Goal: Information Seeking & Learning: Learn about a topic

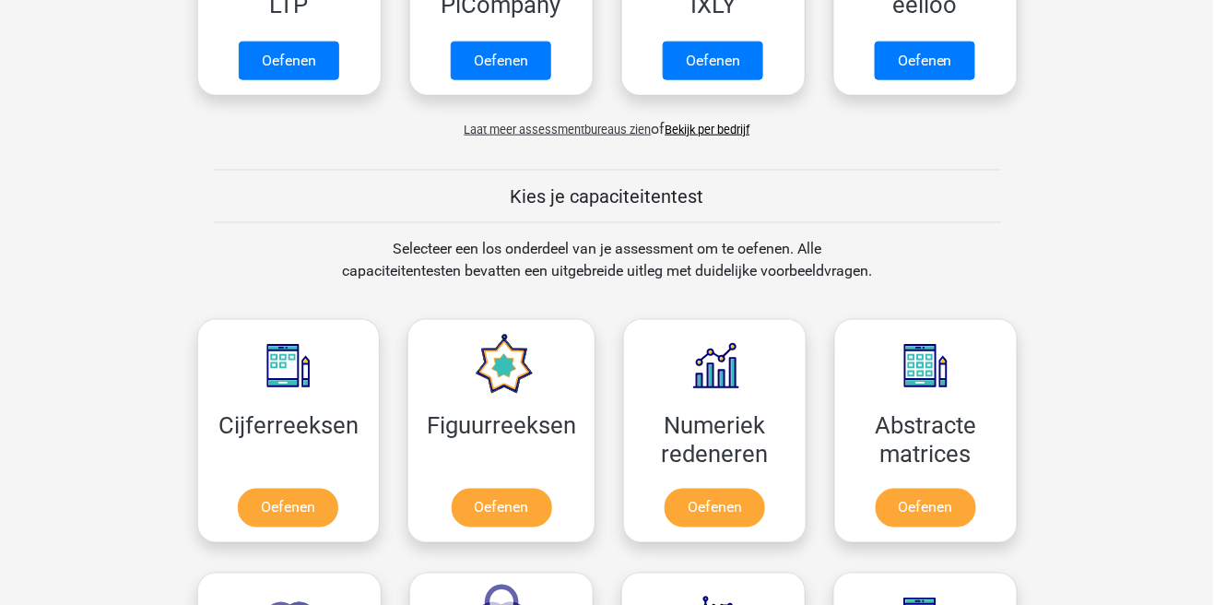
scroll to position [549, 0]
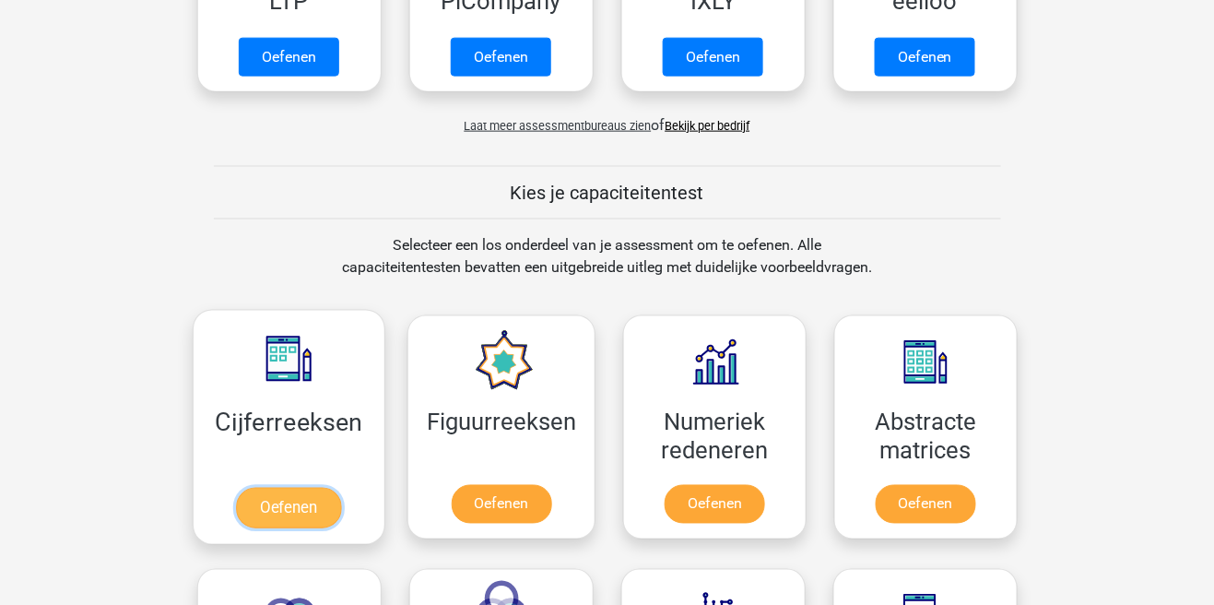
click at [276, 508] on link "Oefenen" at bounding box center [288, 508] width 105 height 41
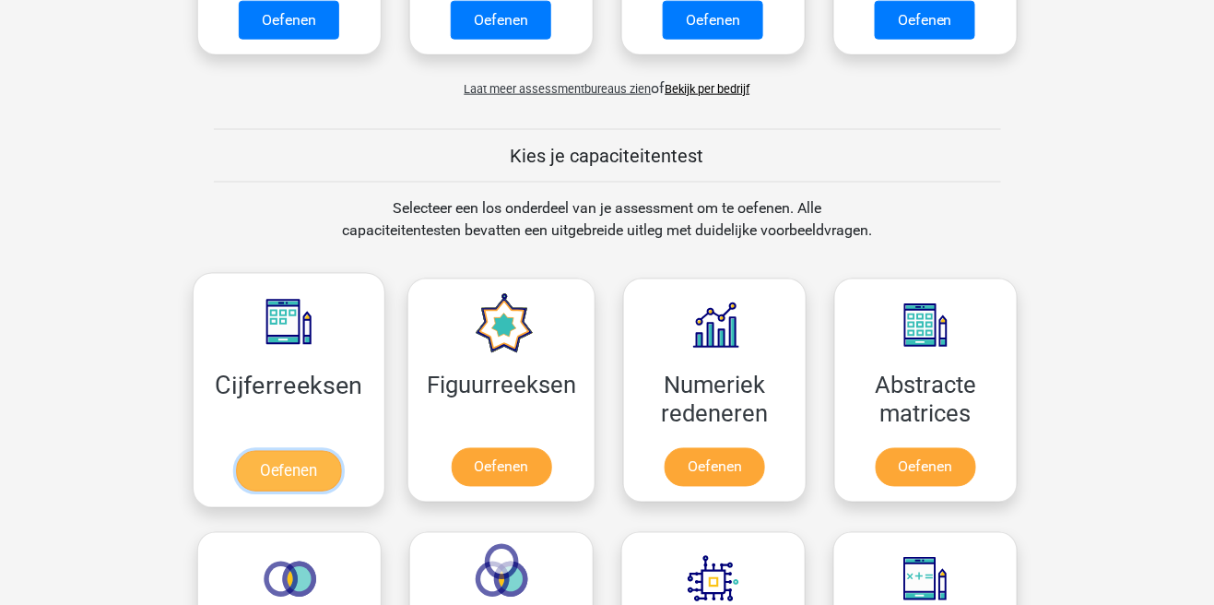
scroll to position [623, 0]
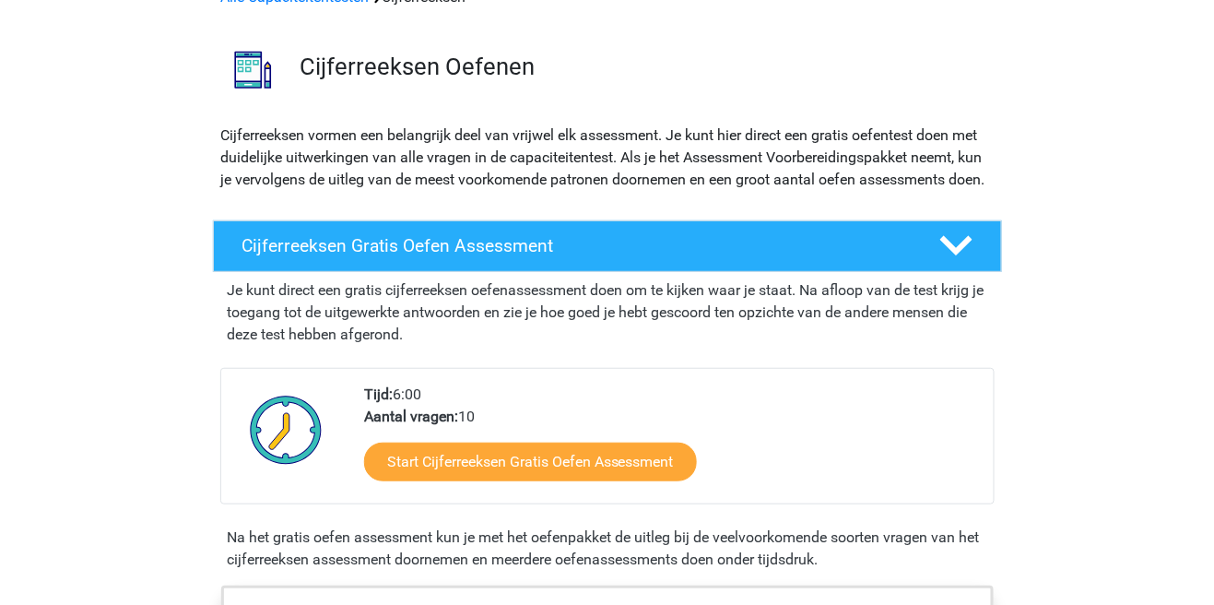
scroll to position [106, 0]
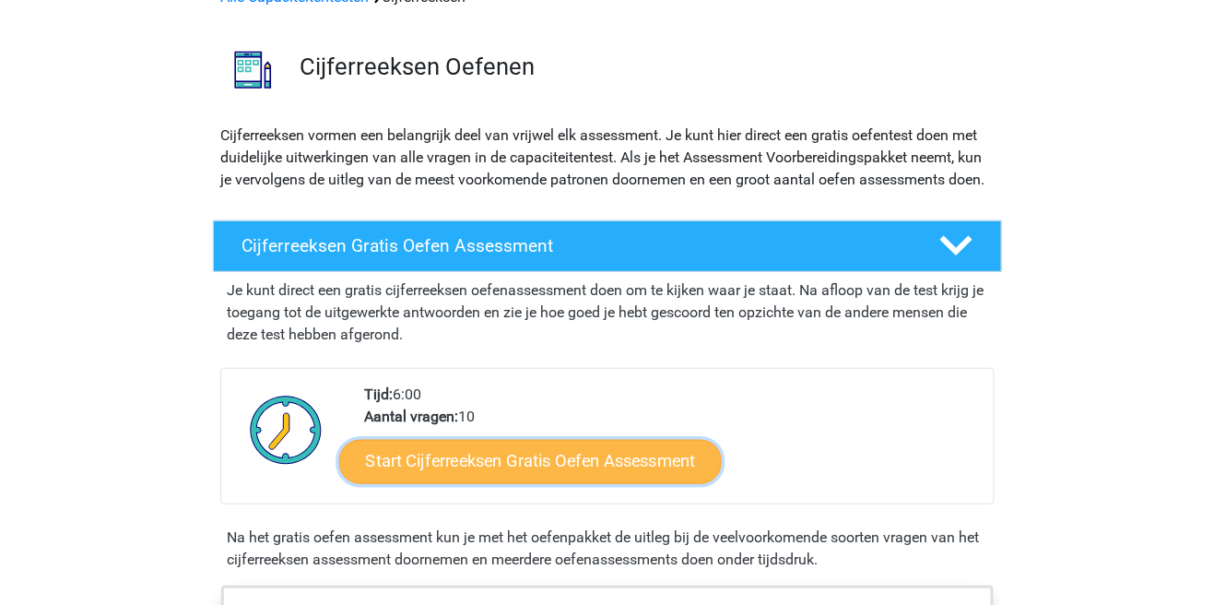
click at [563, 483] on link "Start Cijferreeksen Gratis Oefen Assessment" at bounding box center [530, 461] width 383 height 44
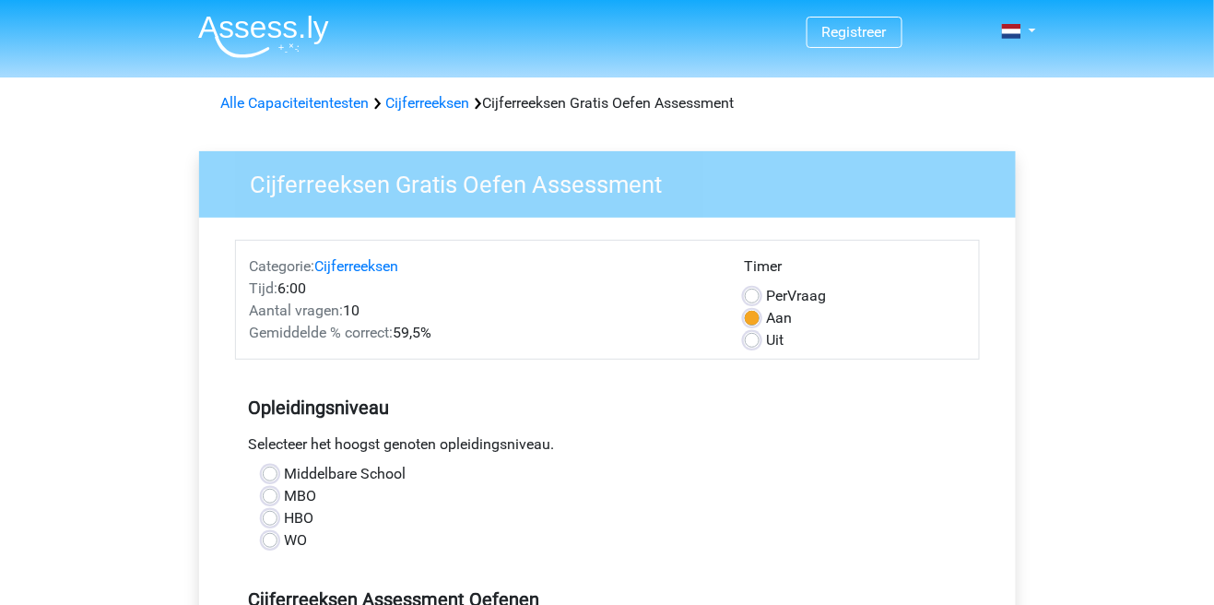
click at [262, 470] on div "Middelbare School MBO HBO WO" at bounding box center [607, 507] width 717 height 88
click at [285, 469] on label "Middelbare School" at bounding box center [346, 474] width 122 height 22
click at [264, 469] on input "Middelbare School" at bounding box center [270, 472] width 15 height 18
radio input "true"
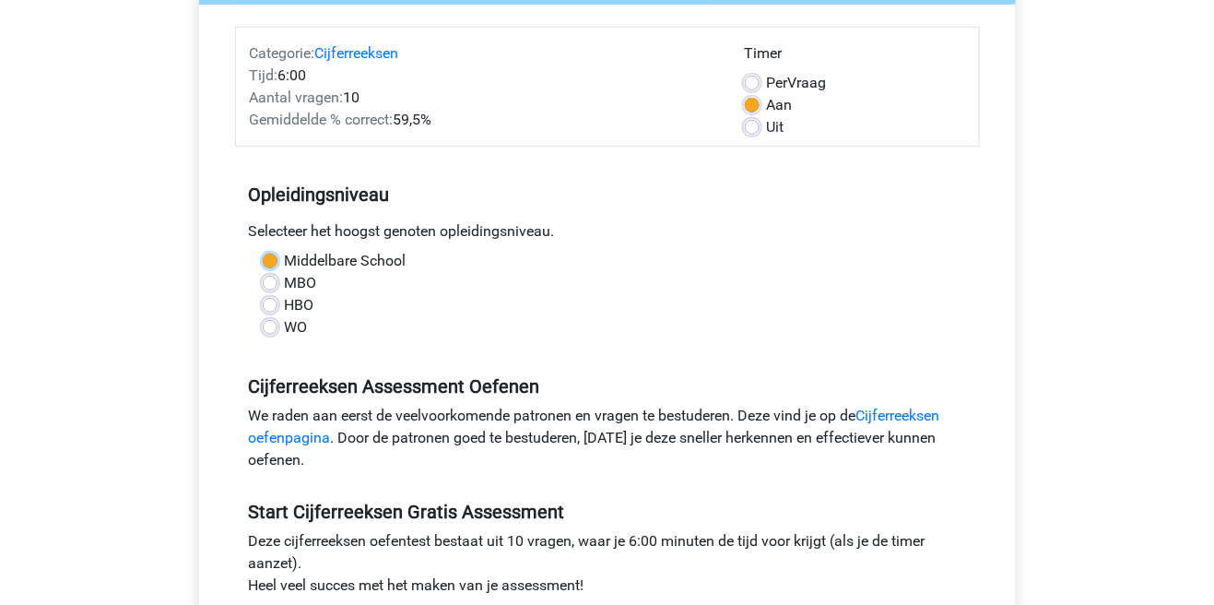
scroll to position [222, 0]
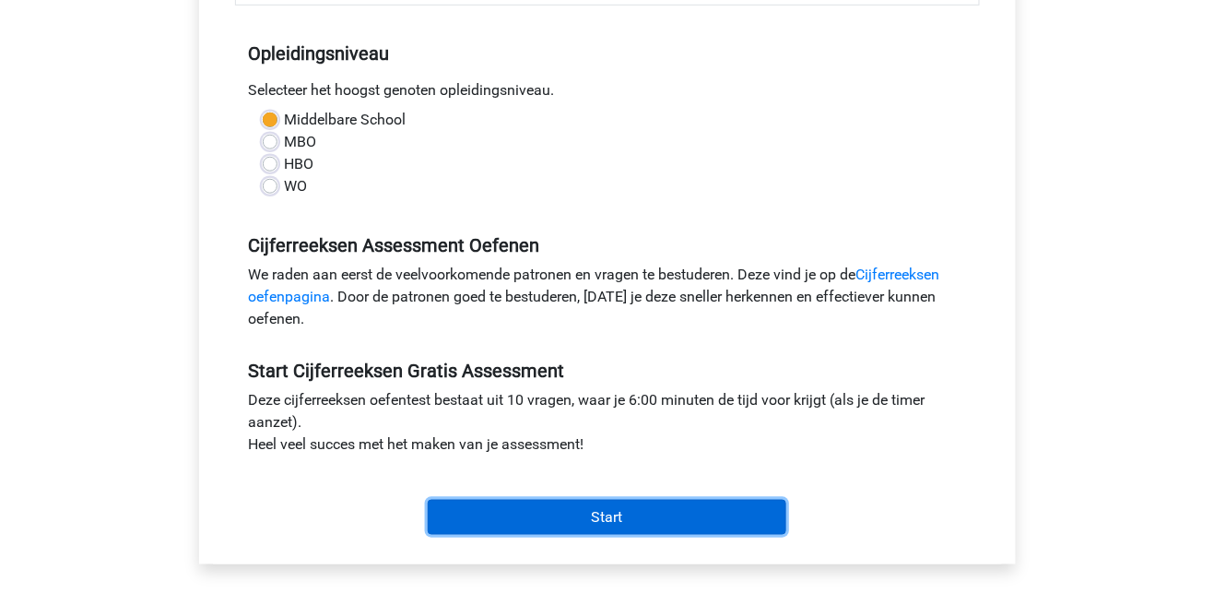
click at [605, 522] on input "Start" at bounding box center [607, 517] width 359 height 35
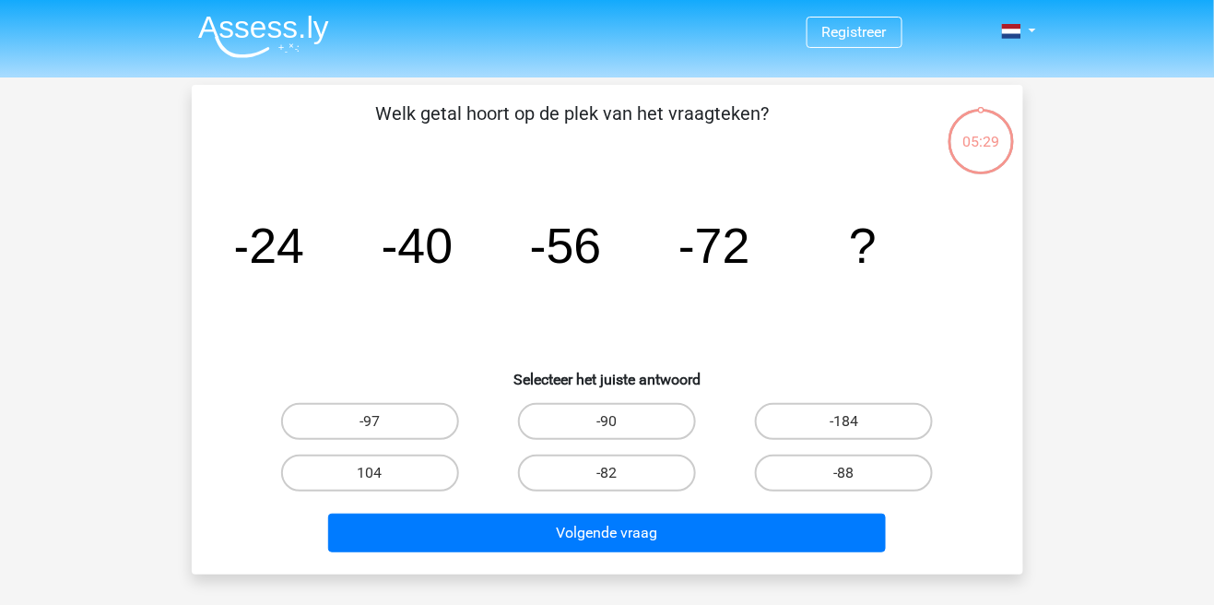
click at [861, 479] on label "-88" at bounding box center [844, 472] width 178 height 37
click at [856, 479] on input "-88" at bounding box center [850, 479] width 12 height 12
radio input "true"
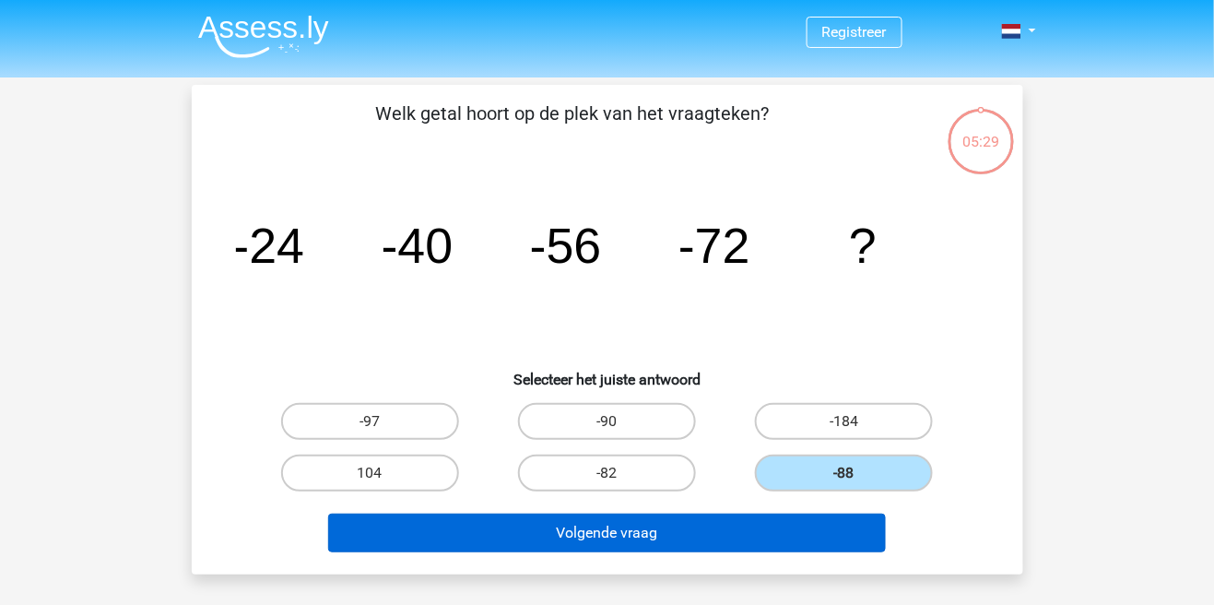
click at [796, 526] on button "Volgende vraag" at bounding box center [607, 532] width 558 height 39
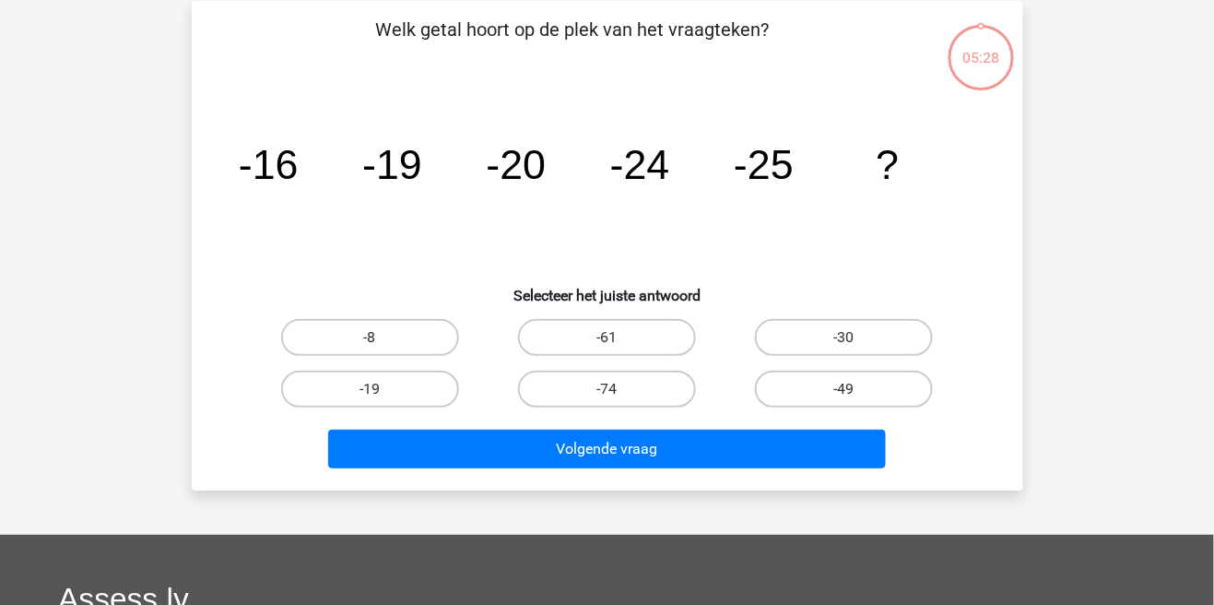
scroll to position [85, 0]
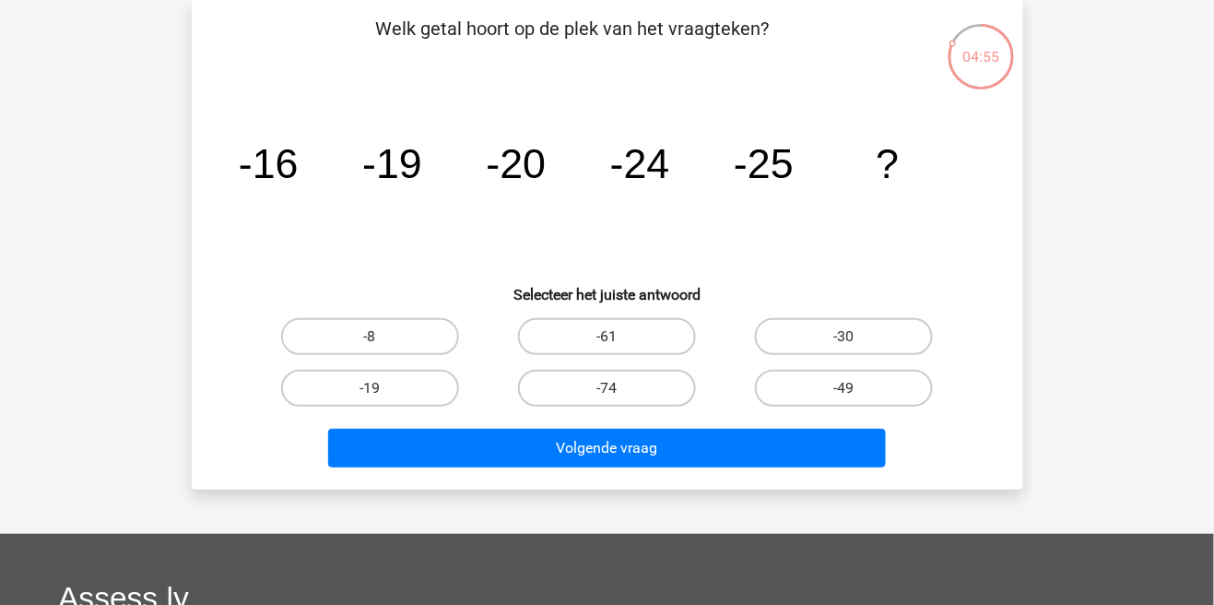
click at [876, 343] on label "-30" at bounding box center [844, 336] width 178 height 37
click at [856, 343] on input "-30" at bounding box center [850, 342] width 12 height 12
radio input "true"
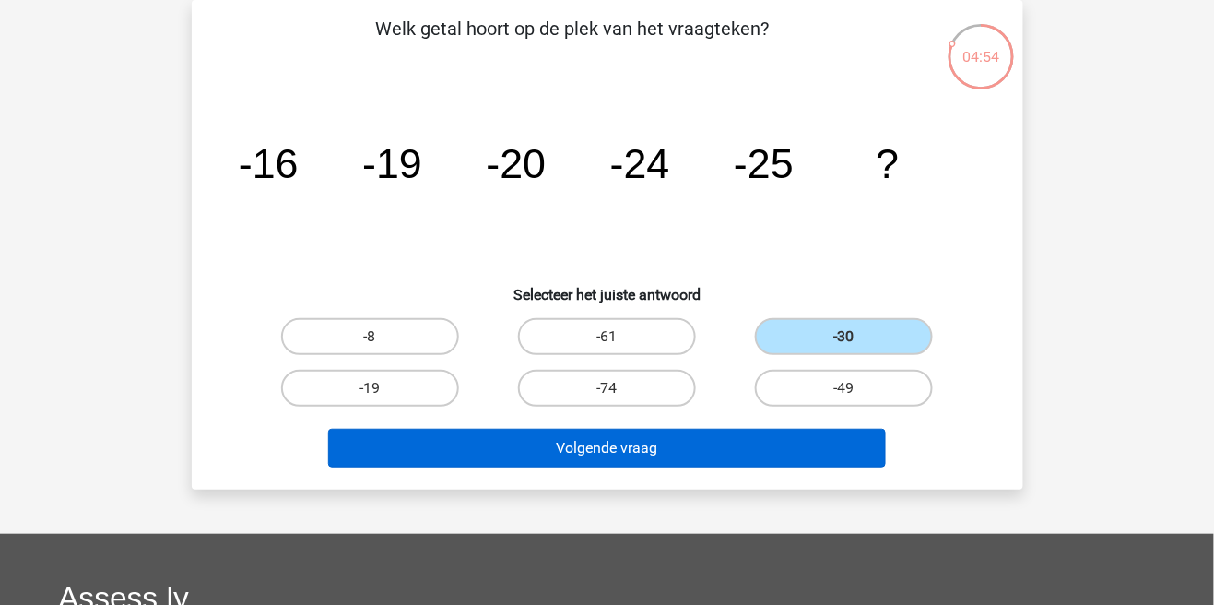
click at [756, 449] on button "Volgende vraag" at bounding box center [607, 448] width 558 height 39
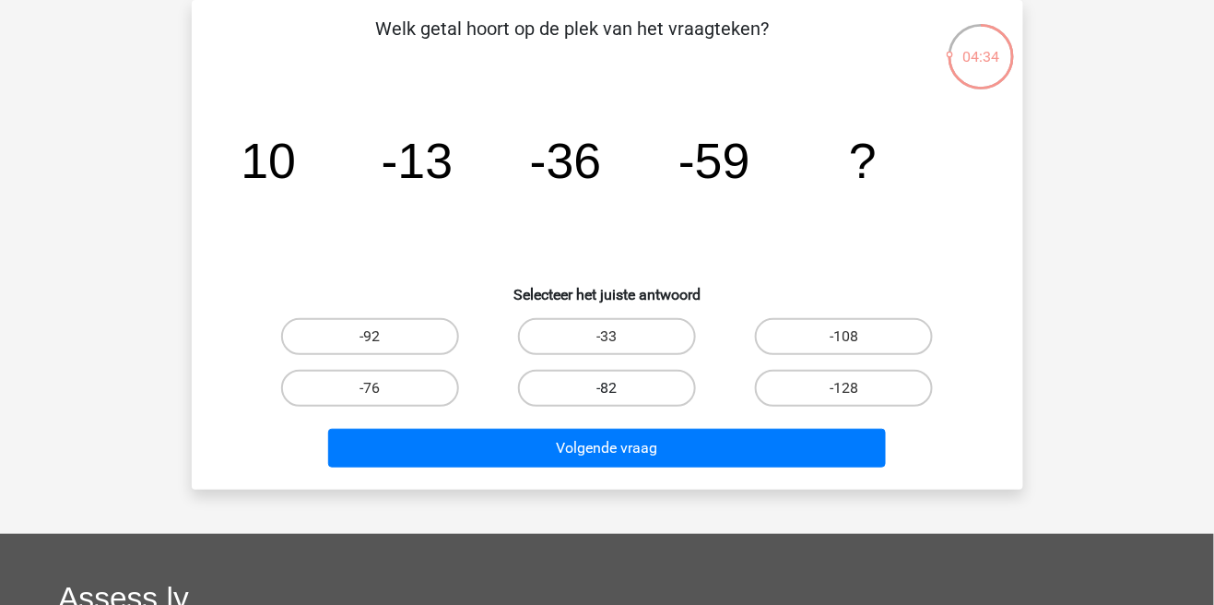
click at [655, 390] on label "-82" at bounding box center [607, 388] width 178 height 37
click at [619, 390] on input "-82" at bounding box center [613, 394] width 12 height 12
radio input "true"
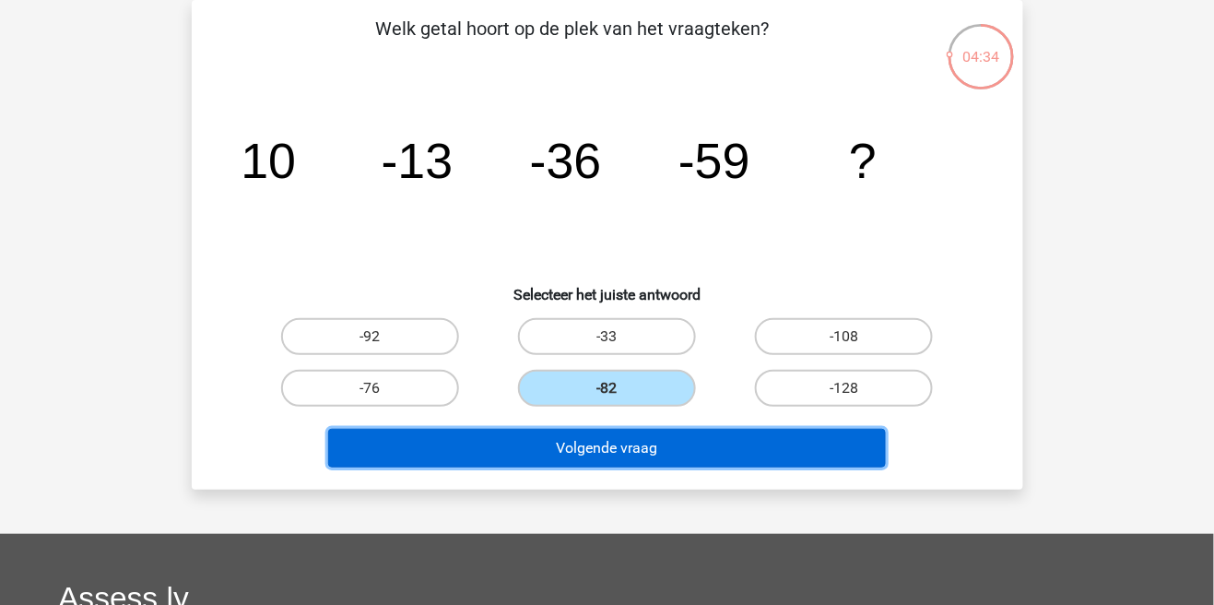
click at [687, 451] on button "Volgende vraag" at bounding box center [607, 448] width 558 height 39
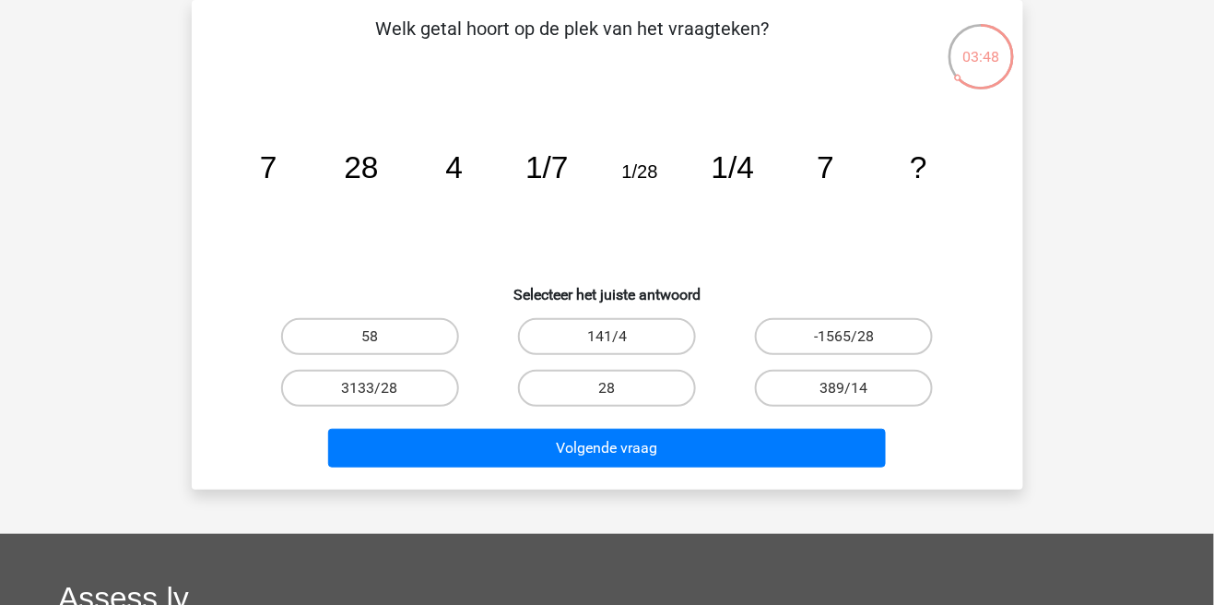
click at [611, 387] on label "28" at bounding box center [607, 388] width 178 height 37
click at [611, 388] on input "28" at bounding box center [613, 394] width 12 height 12
radio input "true"
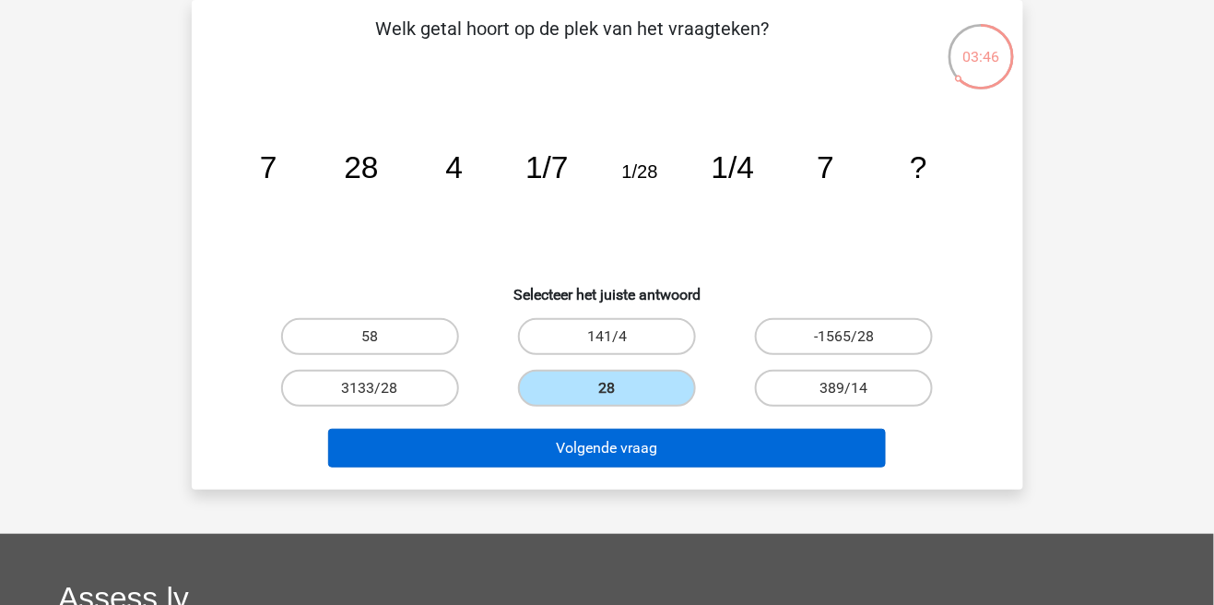
click at [611, 444] on button "Volgende vraag" at bounding box center [607, 448] width 558 height 39
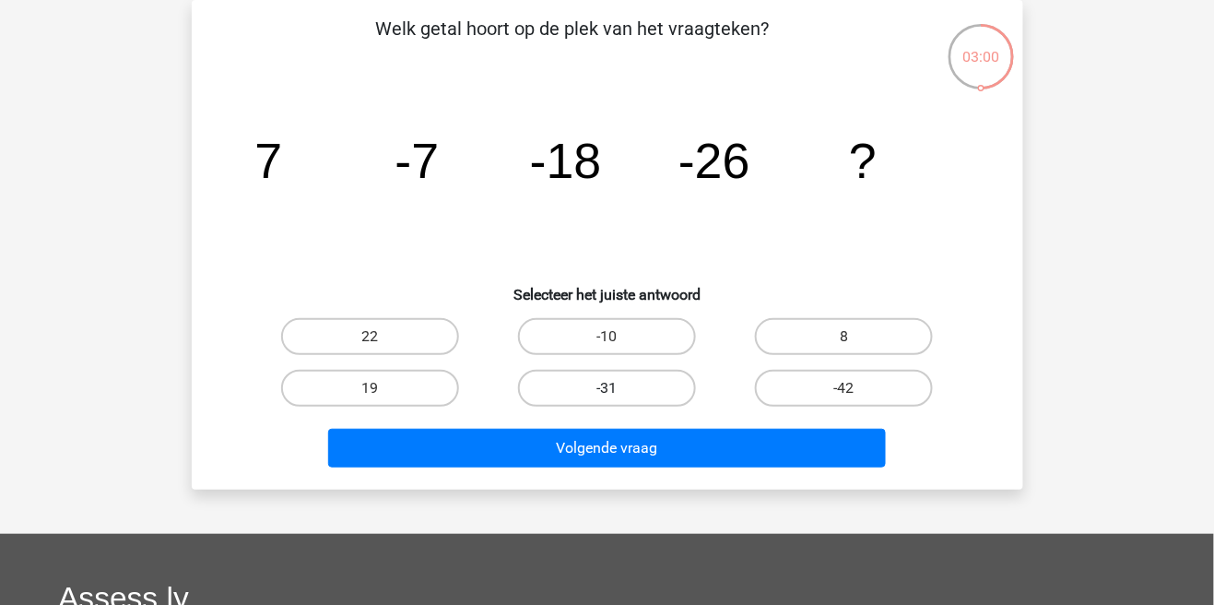
click at [628, 392] on label "-31" at bounding box center [607, 388] width 178 height 37
click at [619, 392] on input "-31" at bounding box center [613, 394] width 12 height 12
radio input "true"
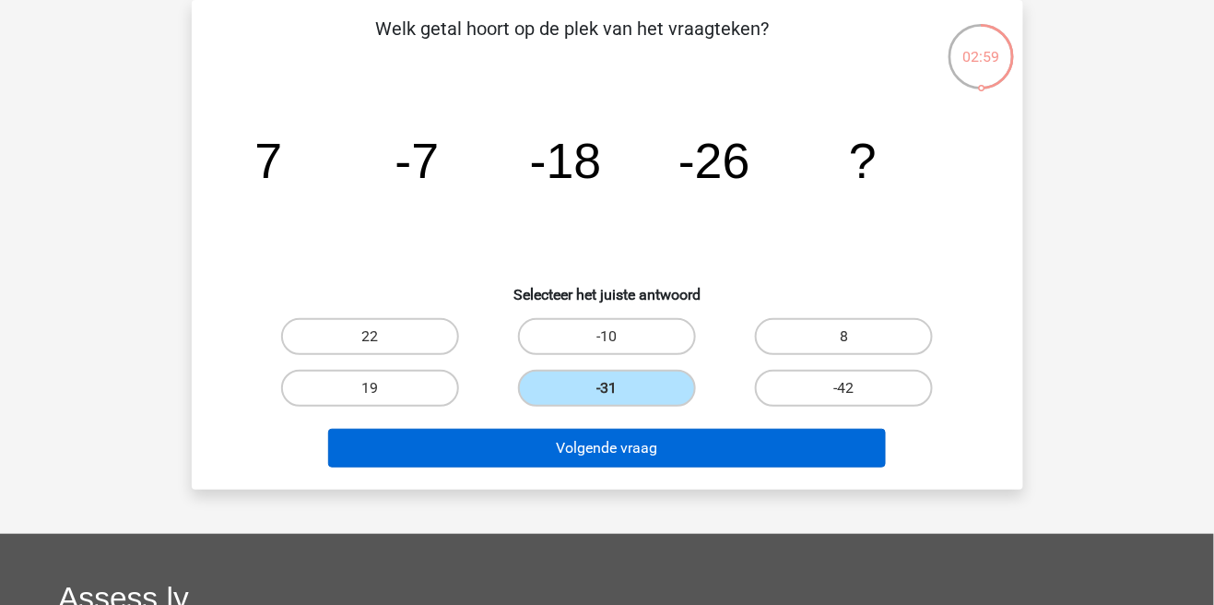
click at [666, 441] on button "Volgende vraag" at bounding box center [607, 448] width 558 height 39
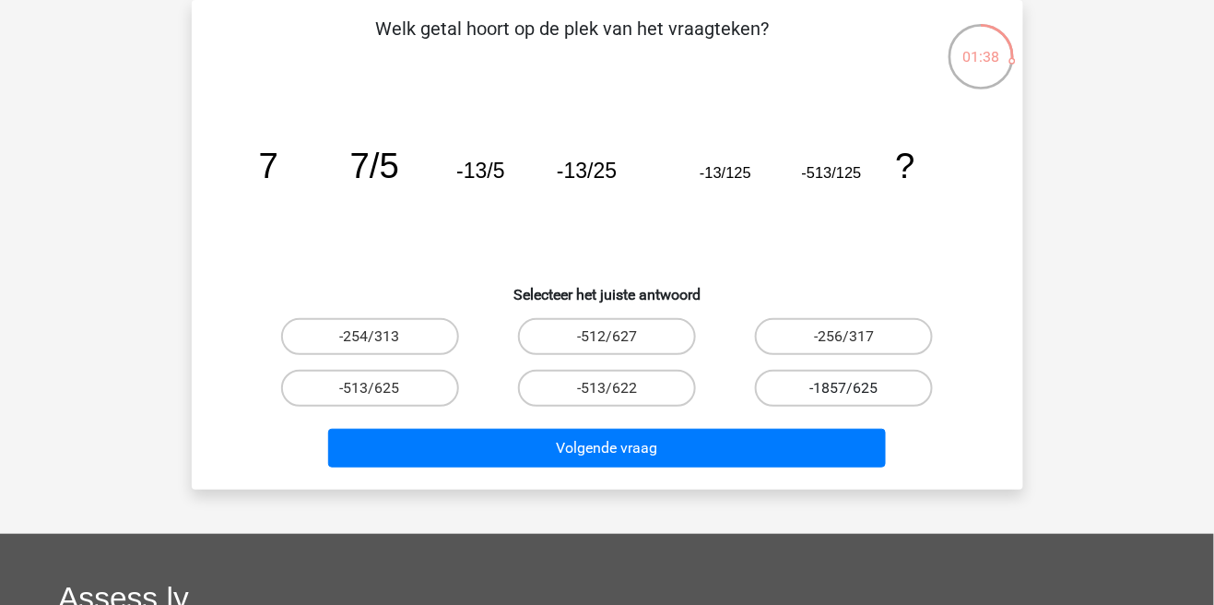
click at [832, 390] on label "-1857/625" at bounding box center [844, 388] width 178 height 37
click at [844, 390] on input "-1857/625" at bounding box center [850, 394] width 12 height 12
radio input "true"
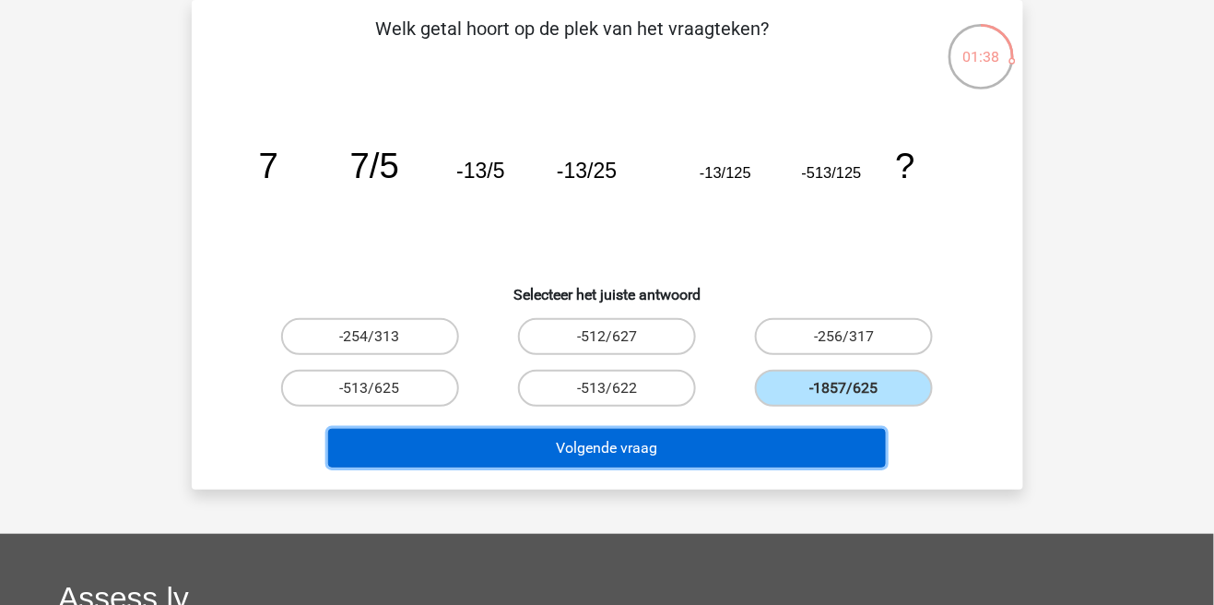
click at [795, 455] on button "Volgende vraag" at bounding box center [607, 448] width 558 height 39
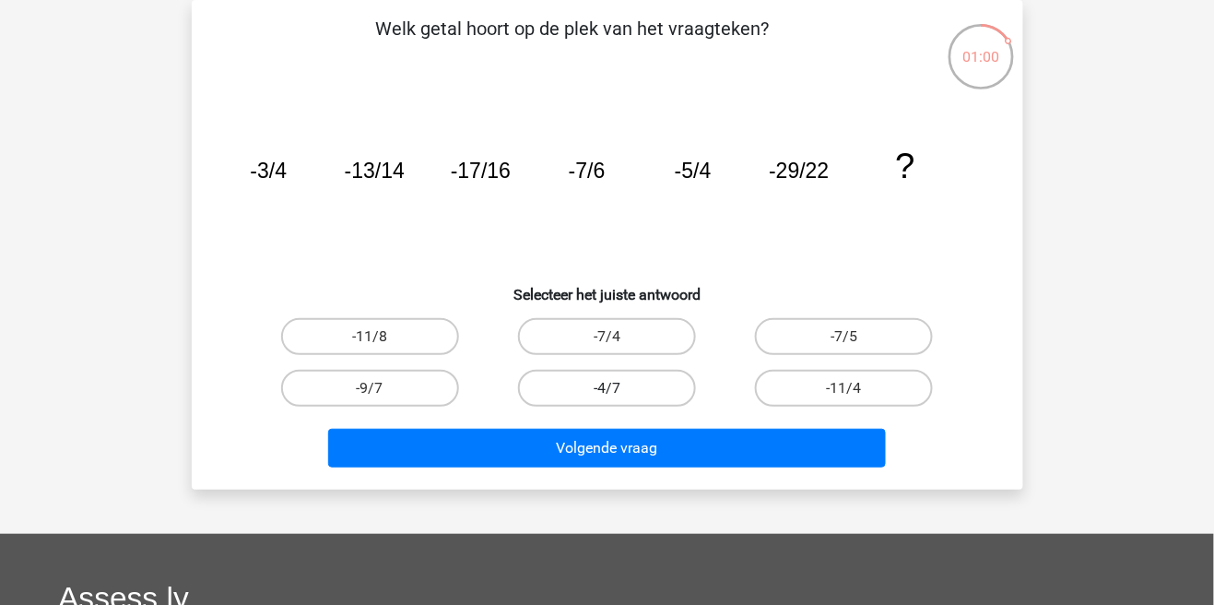
click at [594, 381] on label "-4/7" at bounding box center [607, 388] width 178 height 37
click at [607, 388] on input "-4/7" at bounding box center [613, 394] width 12 height 12
radio input "true"
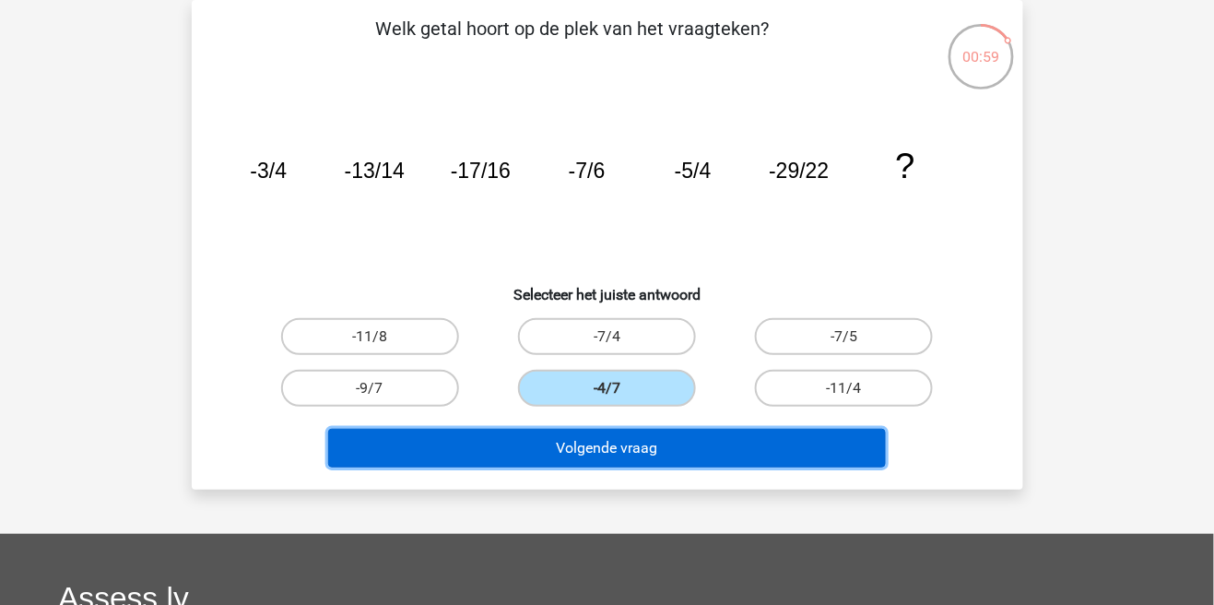
click at [588, 446] on button "Volgende vraag" at bounding box center [607, 448] width 558 height 39
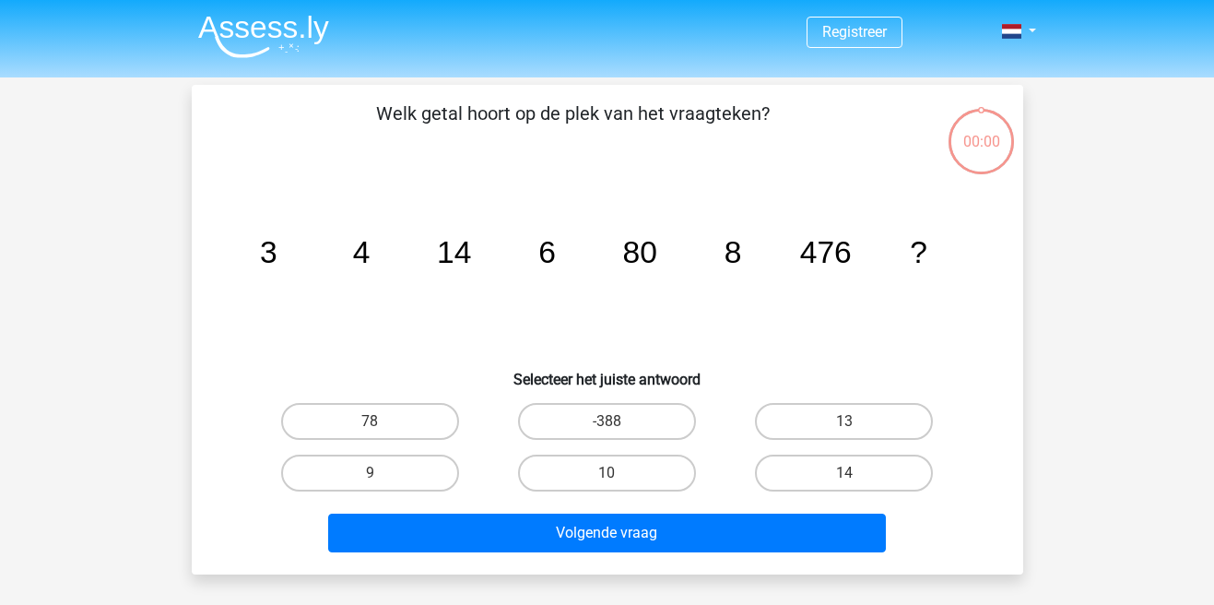
scroll to position [85, 0]
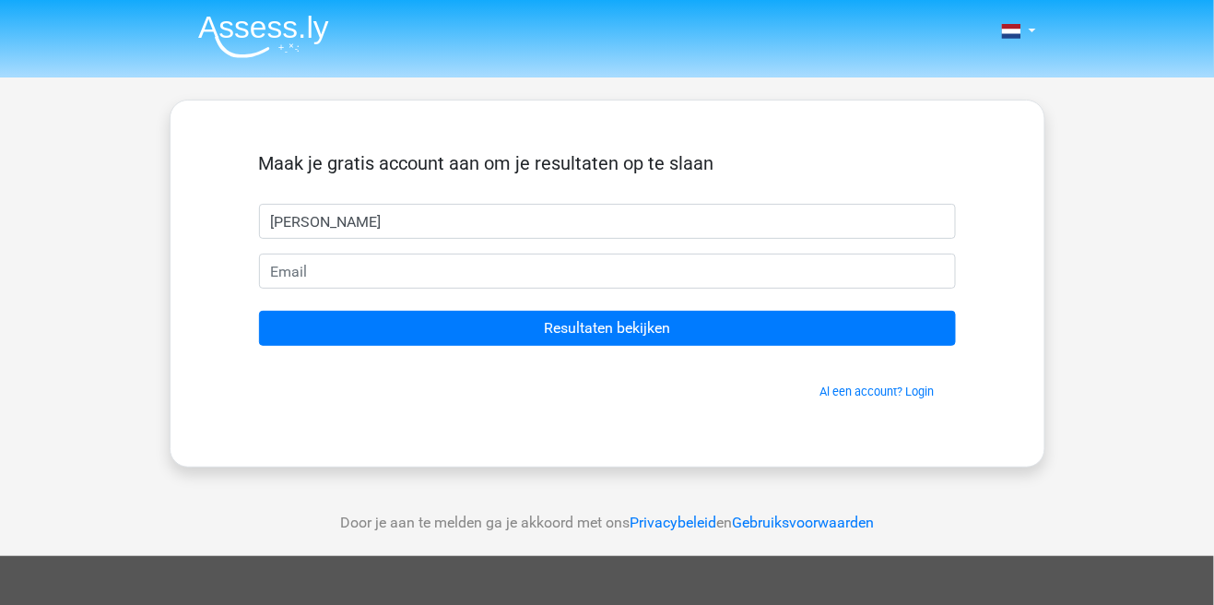
type input "[PERSON_NAME]"
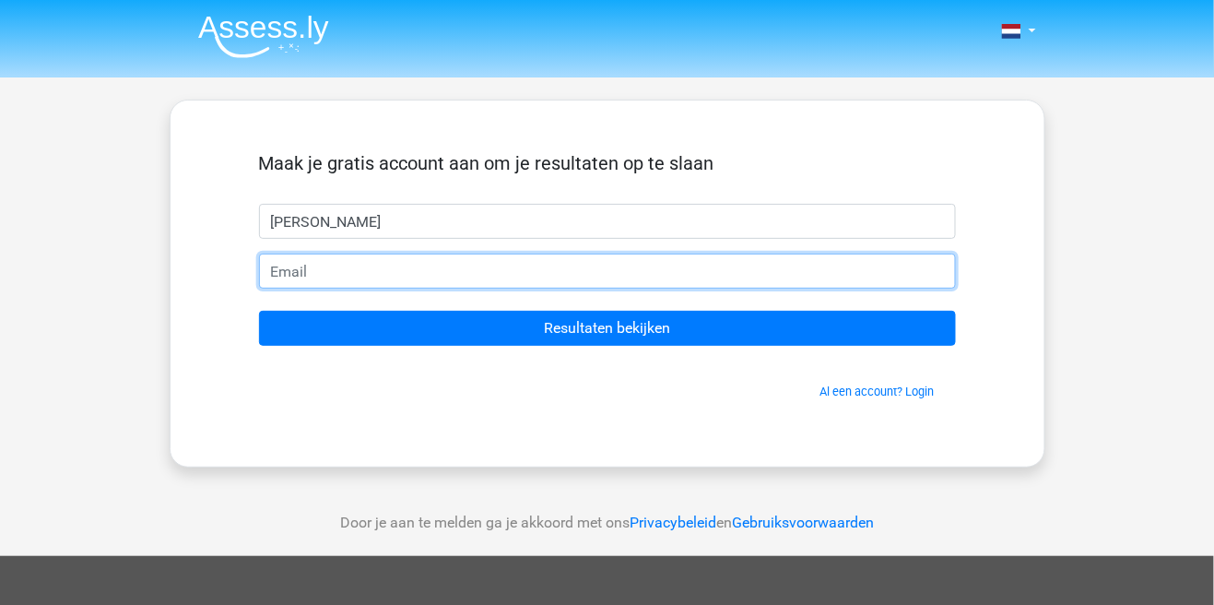
click at [482, 278] on input "email" at bounding box center [607, 271] width 697 height 35
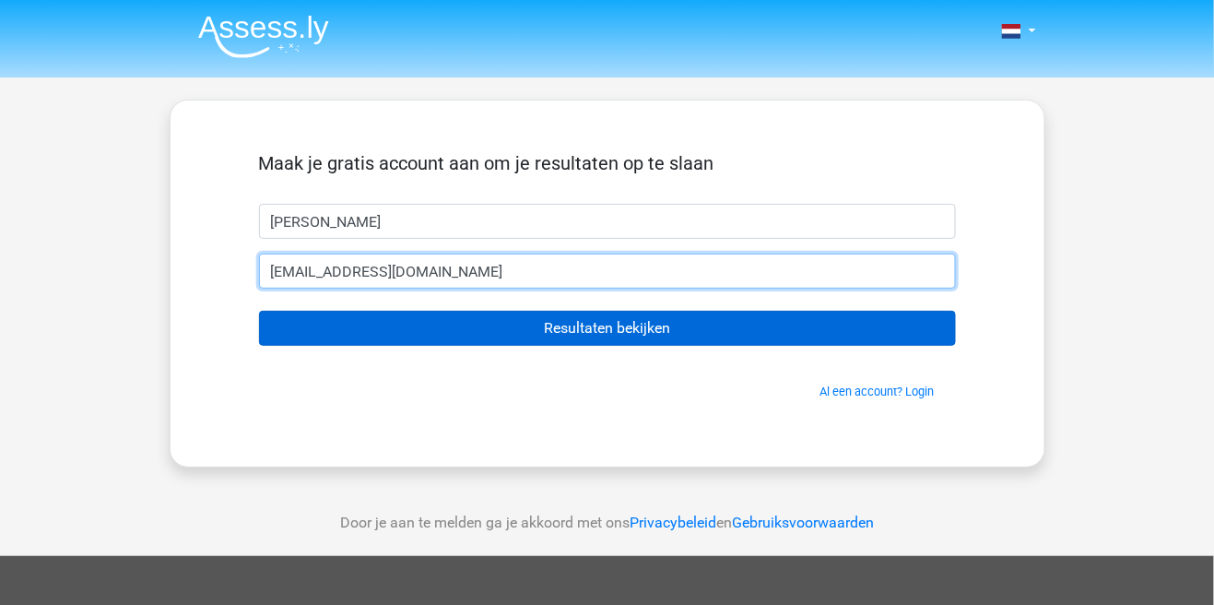
type input "[EMAIL_ADDRESS][DOMAIN_NAME]"
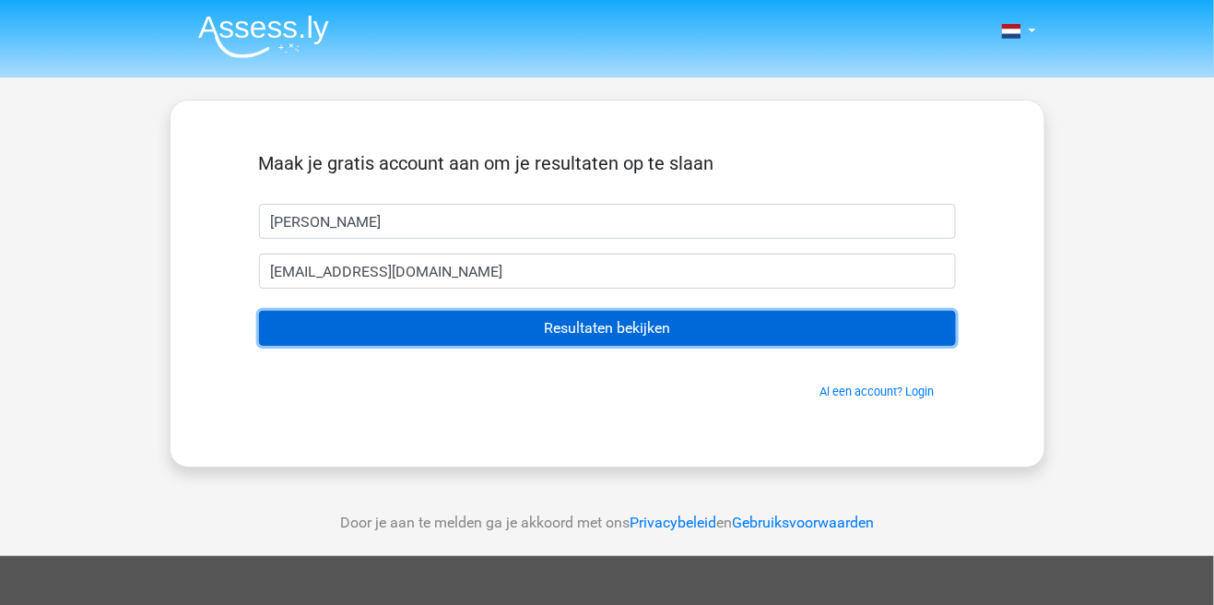
click at [615, 331] on input "Resultaten bekijken" at bounding box center [607, 328] width 697 height 35
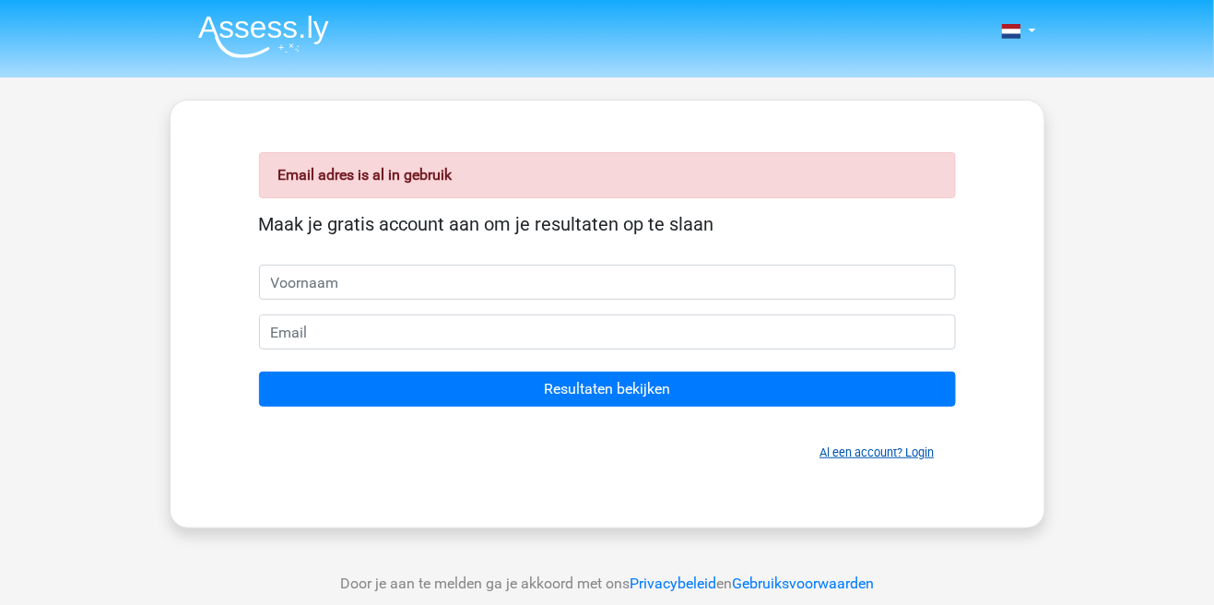
click at [881, 454] on link "Al een account? Login" at bounding box center [877, 452] width 114 height 14
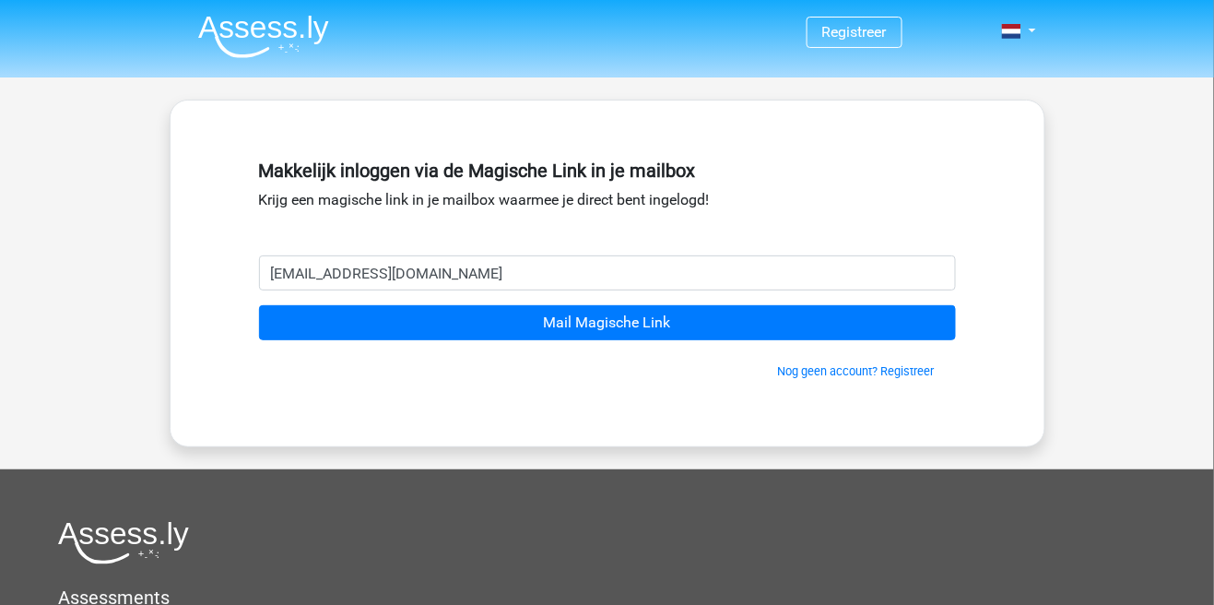
type input "[EMAIL_ADDRESS][DOMAIN_NAME]"
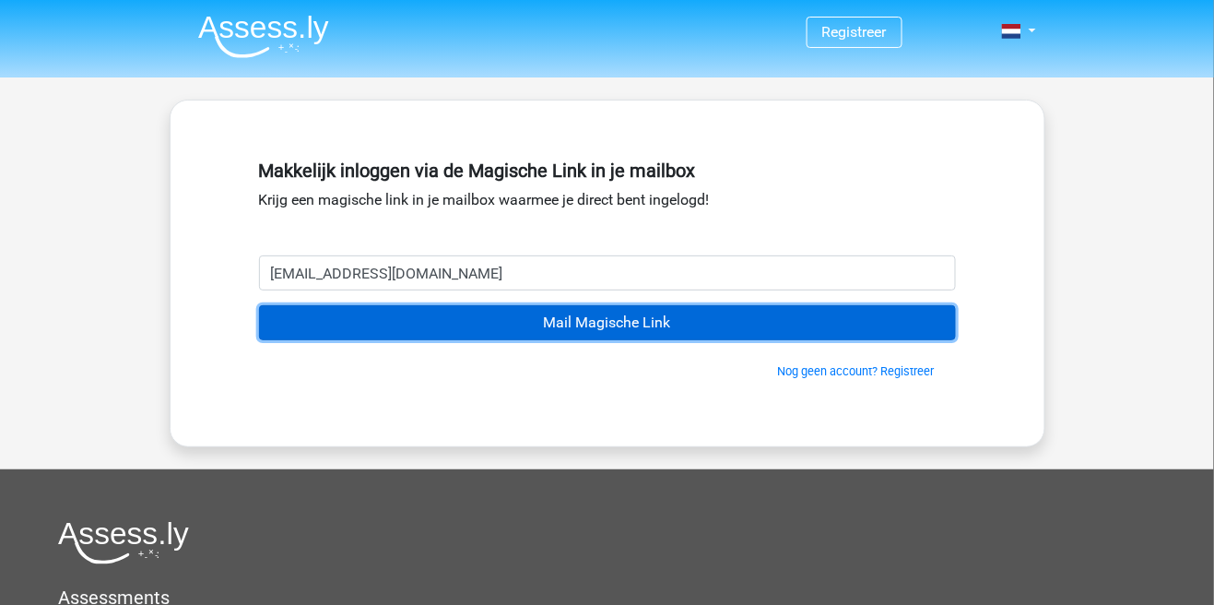
click at [633, 317] on input "Mail Magische Link" at bounding box center [607, 322] width 697 height 35
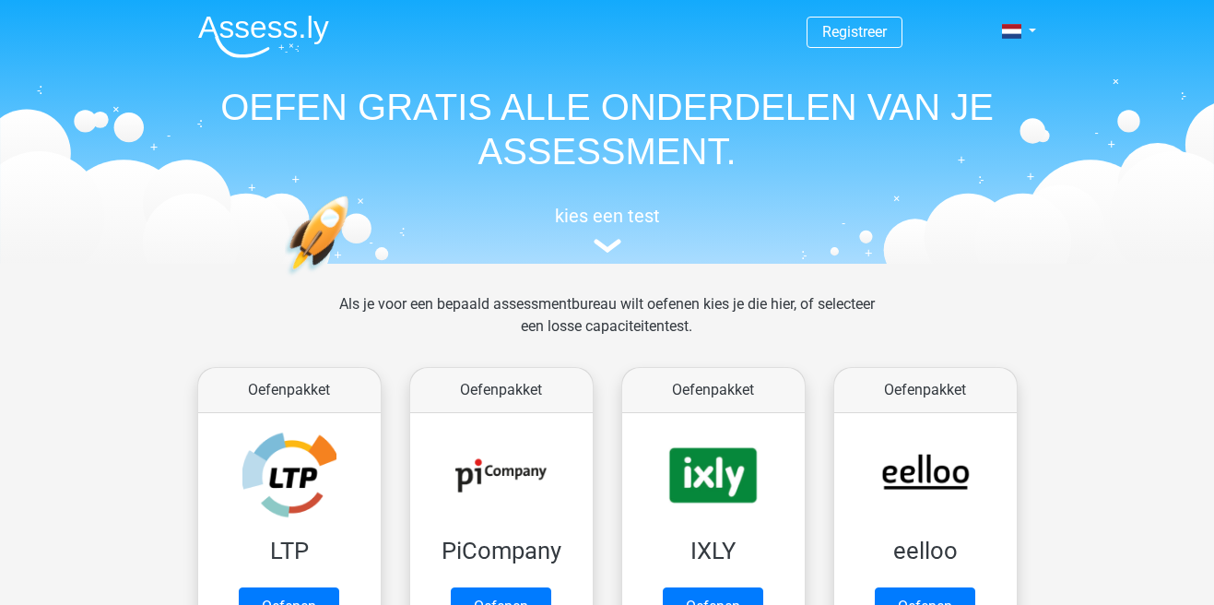
scroll to position [746, 0]
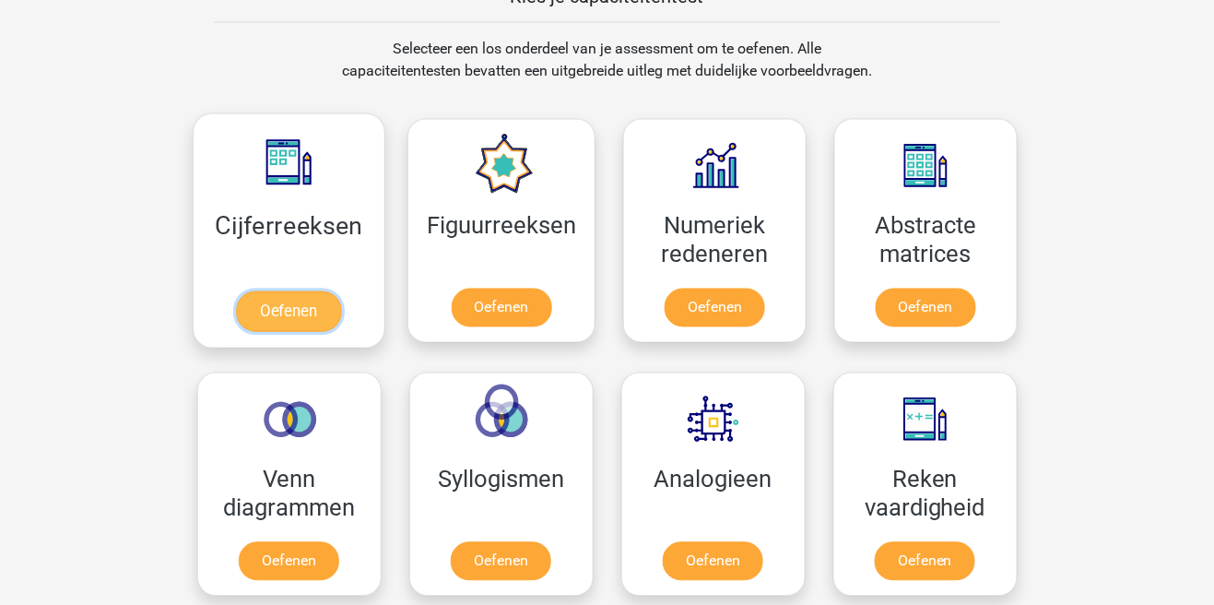
click at [281, 304] on link "Oefenen" at bounding box center [288, 311] width 105 height 41
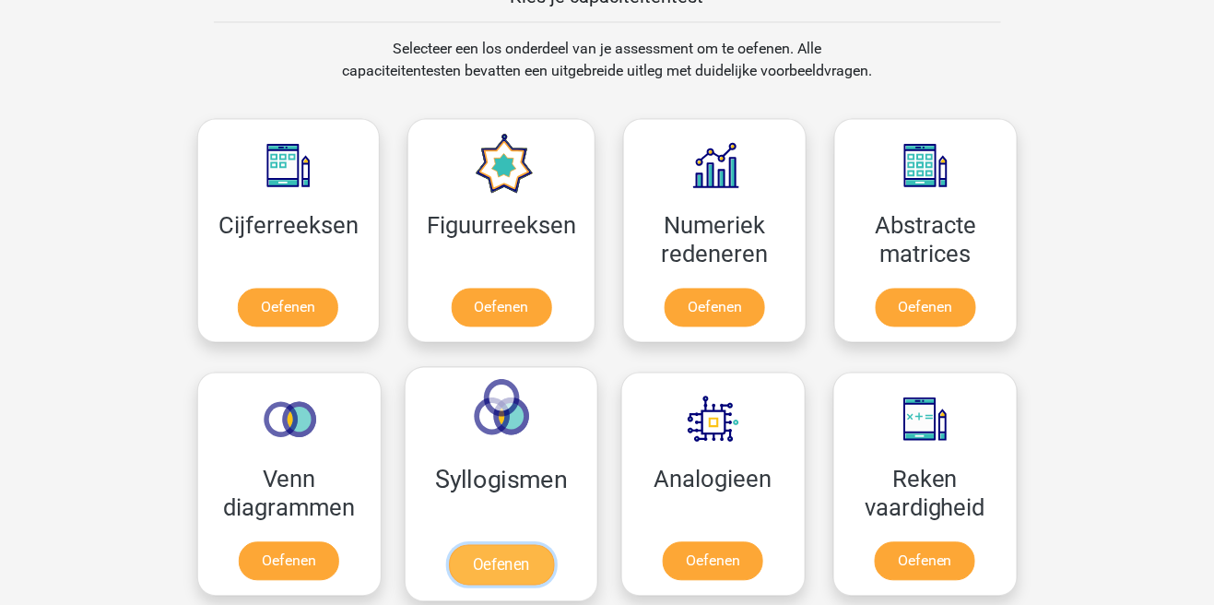
click at [493, 568] on link "Oefenen" at bounding box center [500, 565] width 105 height 41
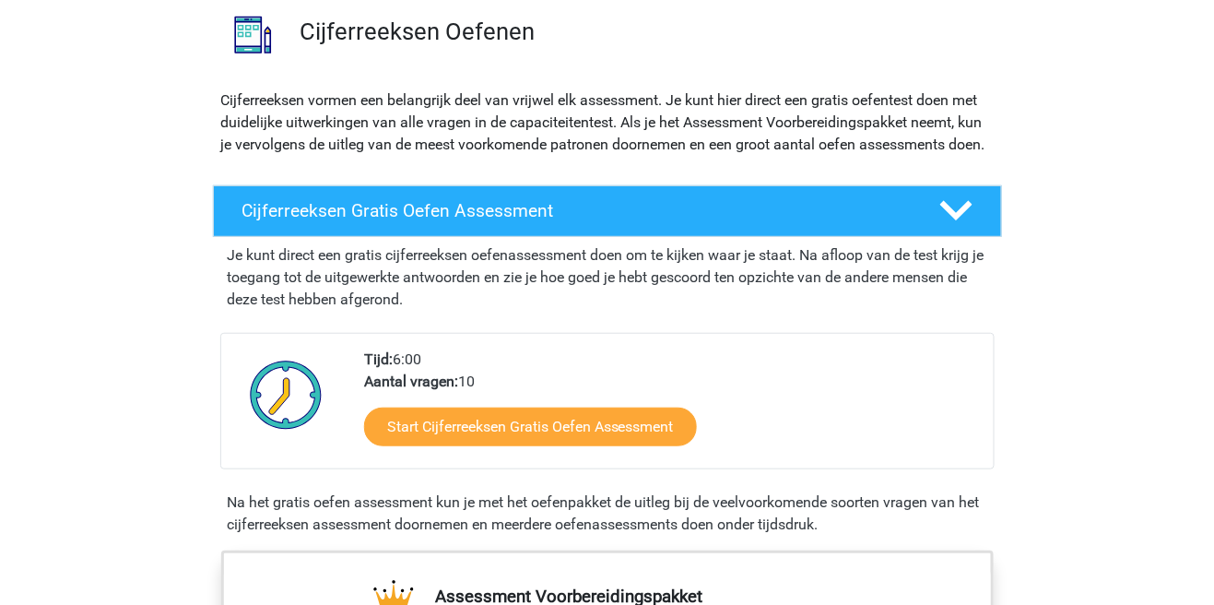
scroll to position [143, 0]
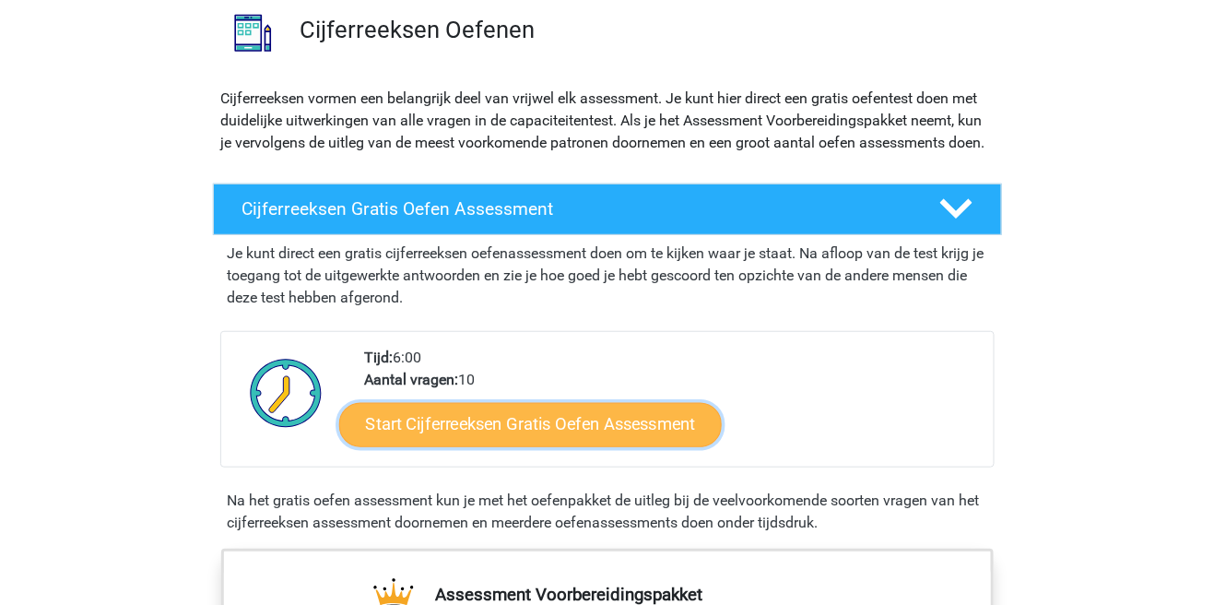
click at [603, 446] on link "Start Cijferreeksen Gratis Oefen Assessment" at bounding box center [530, 424] width 383 height 44
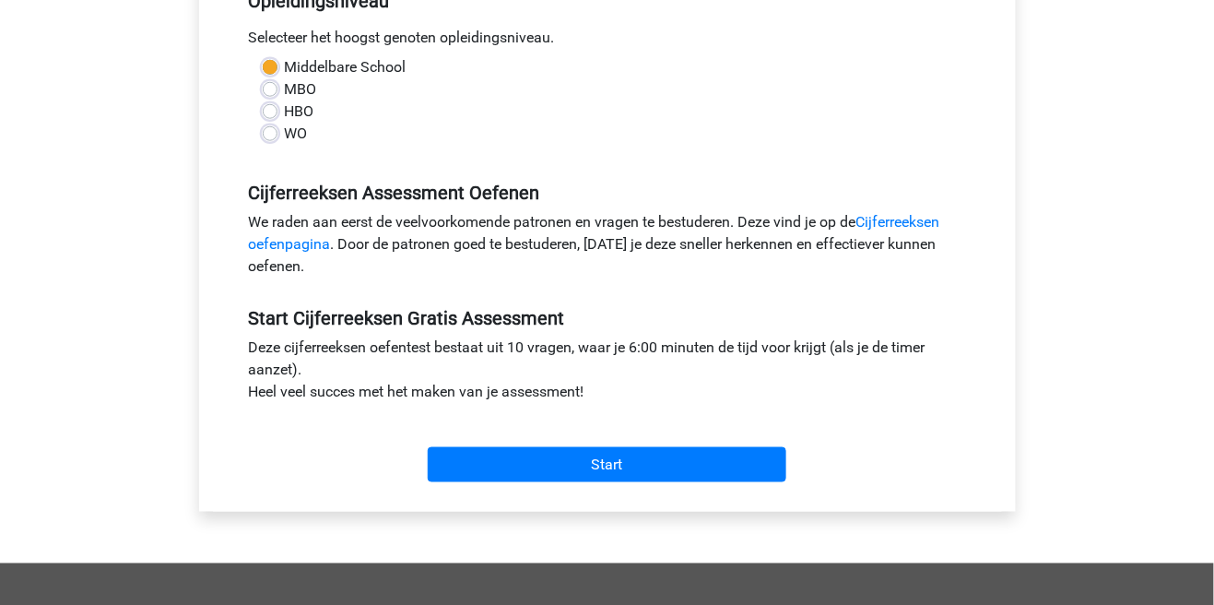
scroll to position [416, 0]
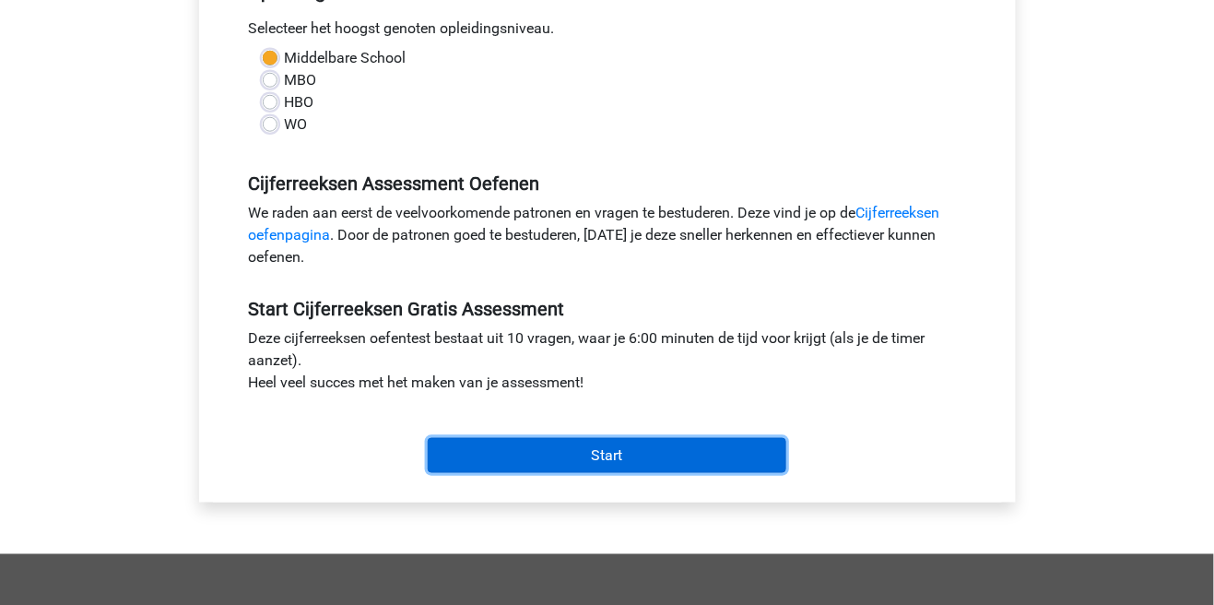
click at [653, 454] on input "Start" at bounding box center [607, 455] width 359 height 35
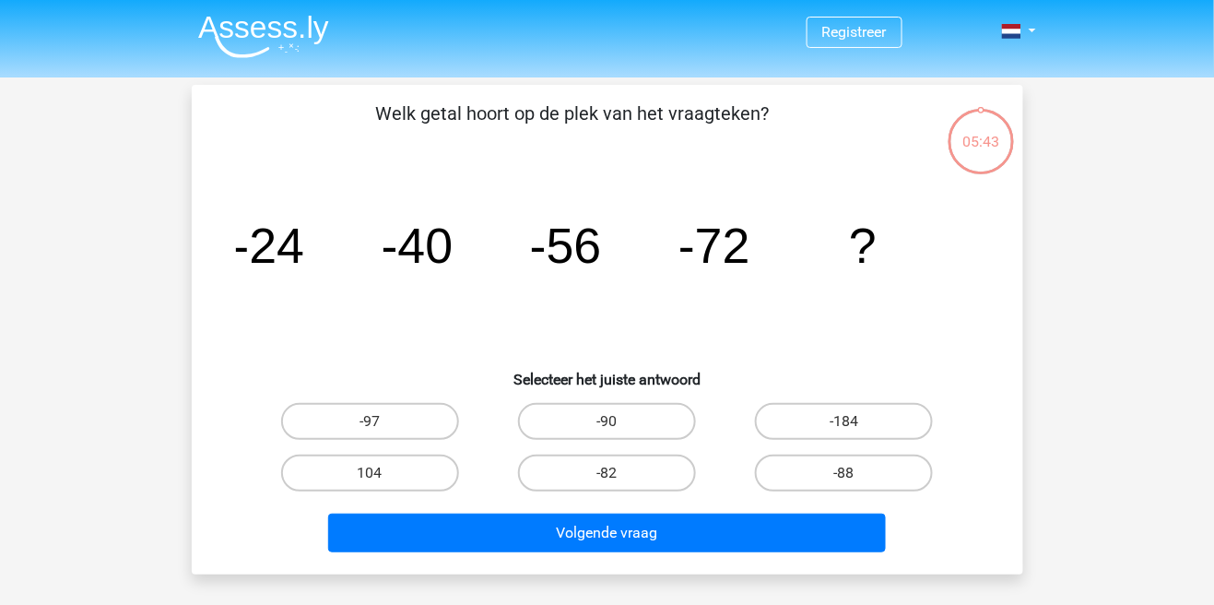
click at [853, 473] on input "-88" at bounding box center [850, 479] width 12 height 12
radio input "true"
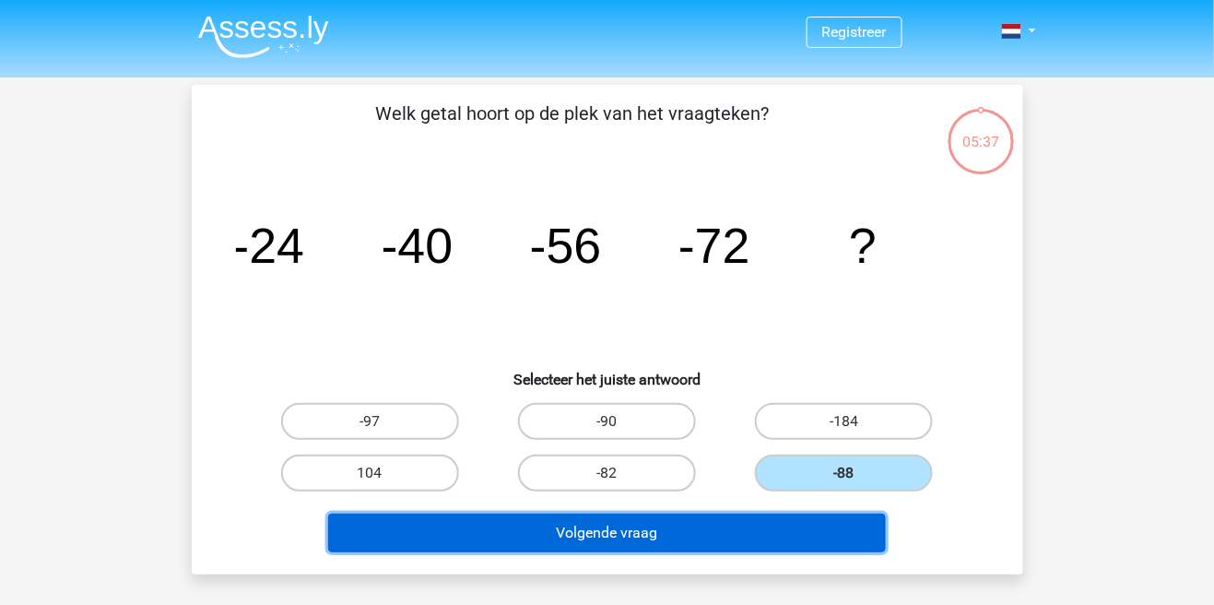
click at [753, 521] on button "Volgende vraag" at bounding box center [607, 532] width 558 height 39
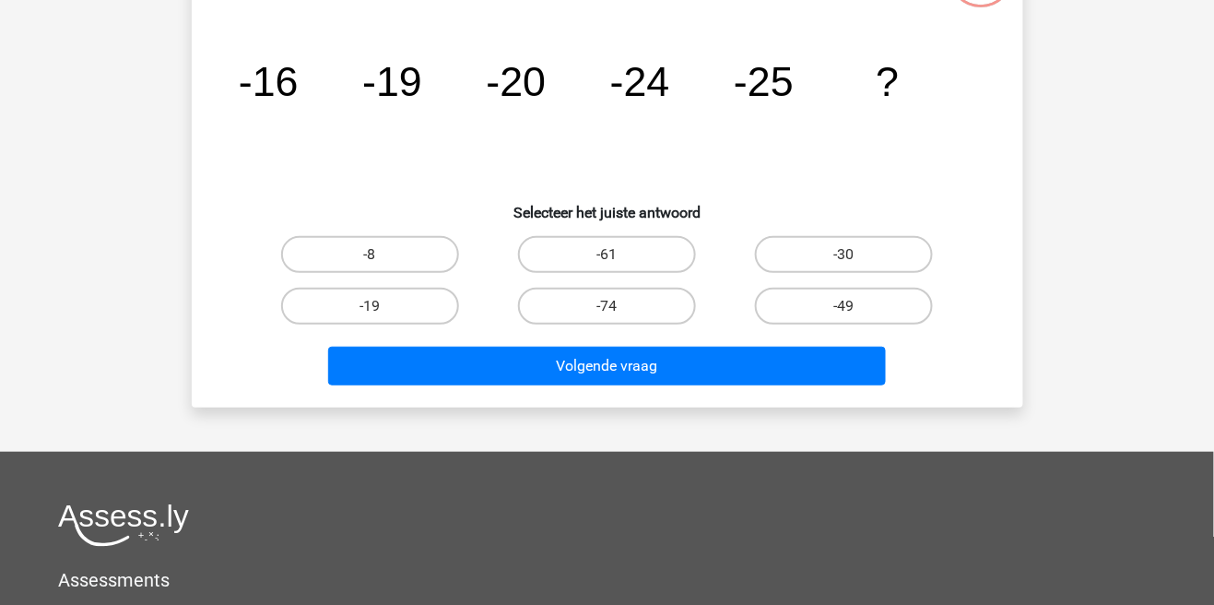
scroll to position [167, 0]
click at [883, 254] on label "-30" at bounding box center [844, 254] width 178 height 37
click at [856, 254] on input "-30" at bounding box center [850, 260] width 12 height 12
radio input "true"
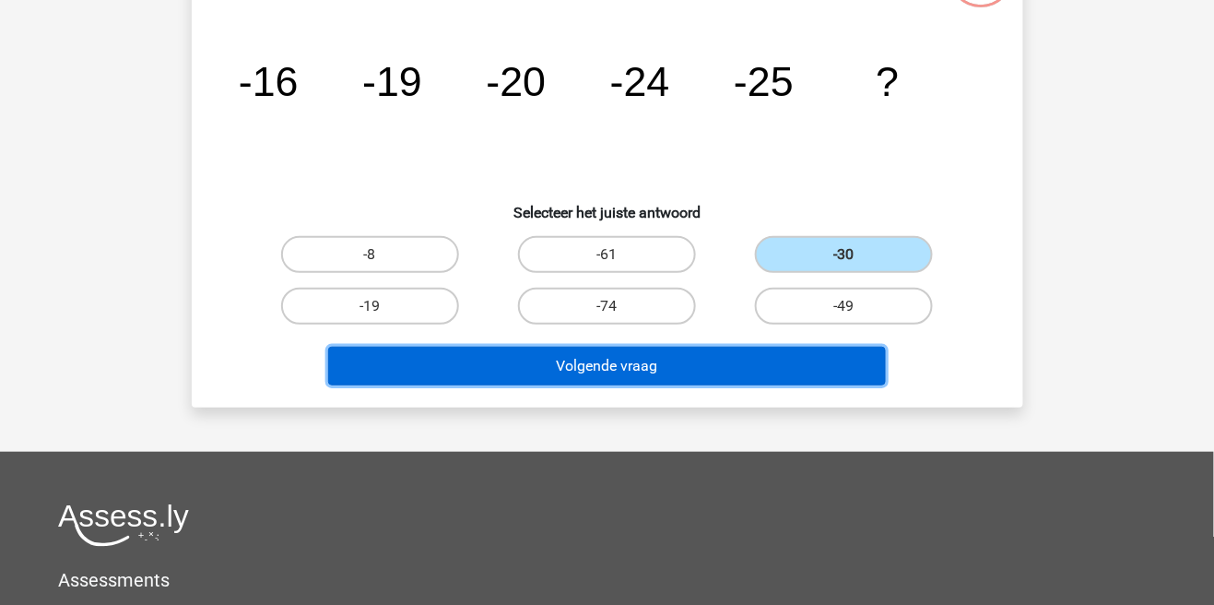
click at [785, 367] on button "Volgende vraag" at bounding box center [607, 366] width 558 height 39
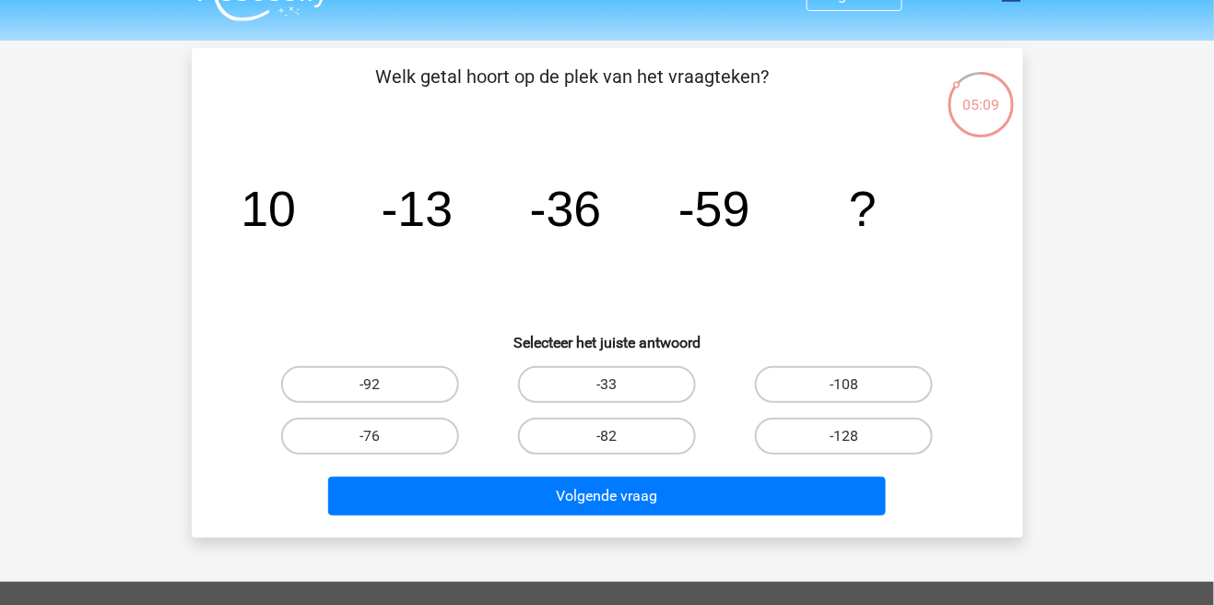
scroll to position [38, 0]
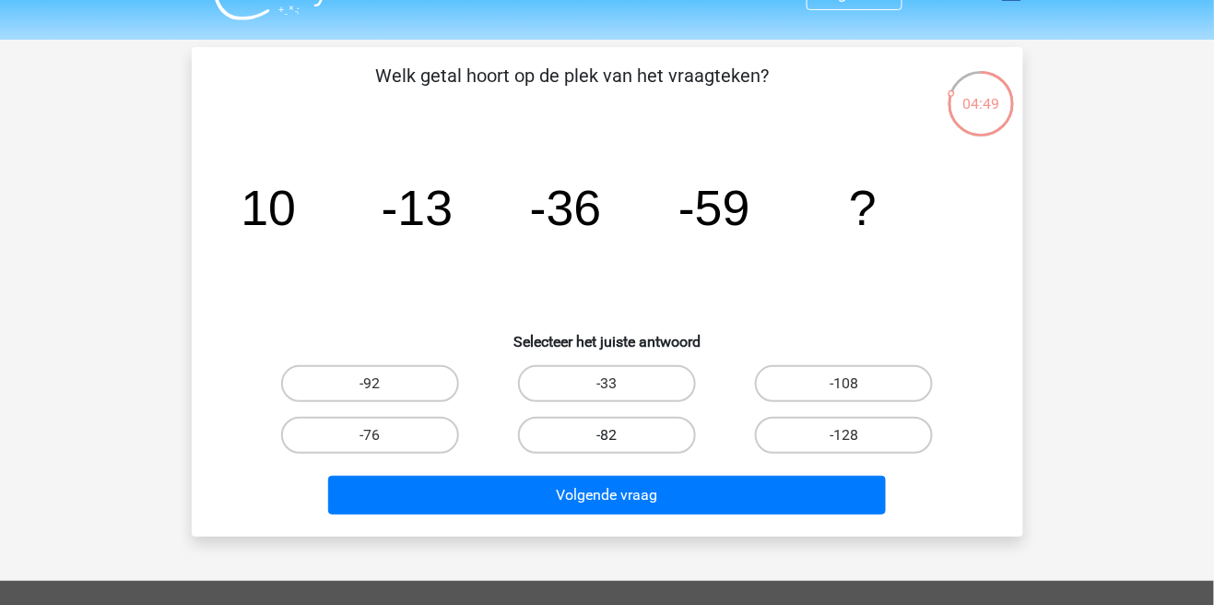
click at [663, 429] on label "-82" at bounding box center [607, 435] width 178 height 37
click at [619, 435] on input "-82" at bounding box center [613, 441] width 12 height 12
radio input "true"
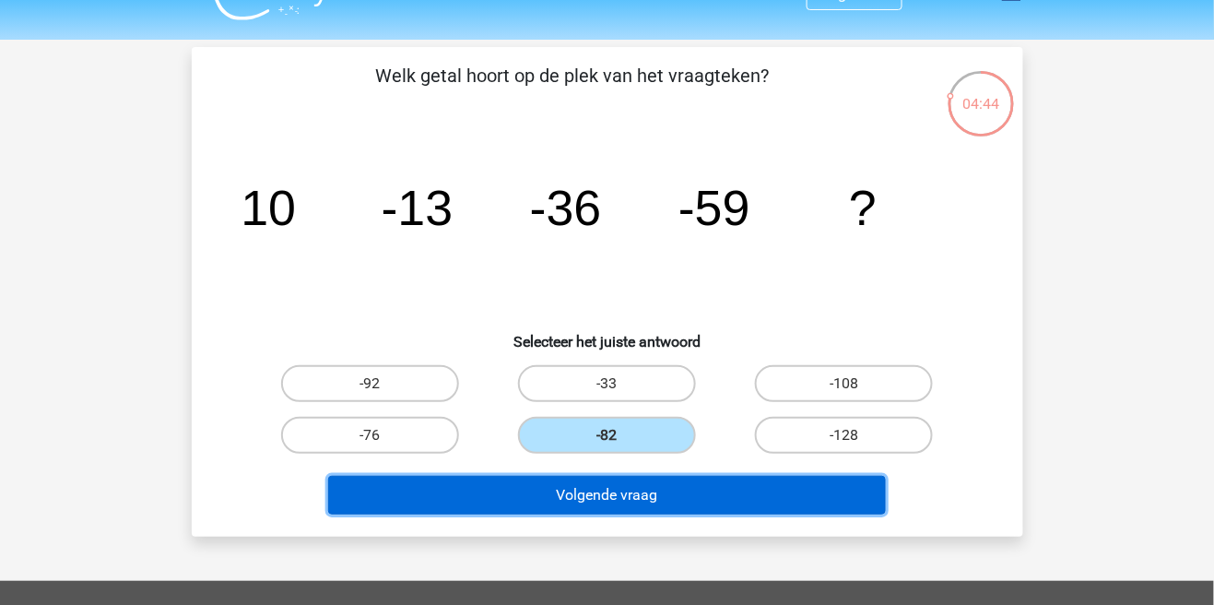
click at [630, 497] on button "Volgende vraag" at bounding box center [607, 495] width 558 height 39
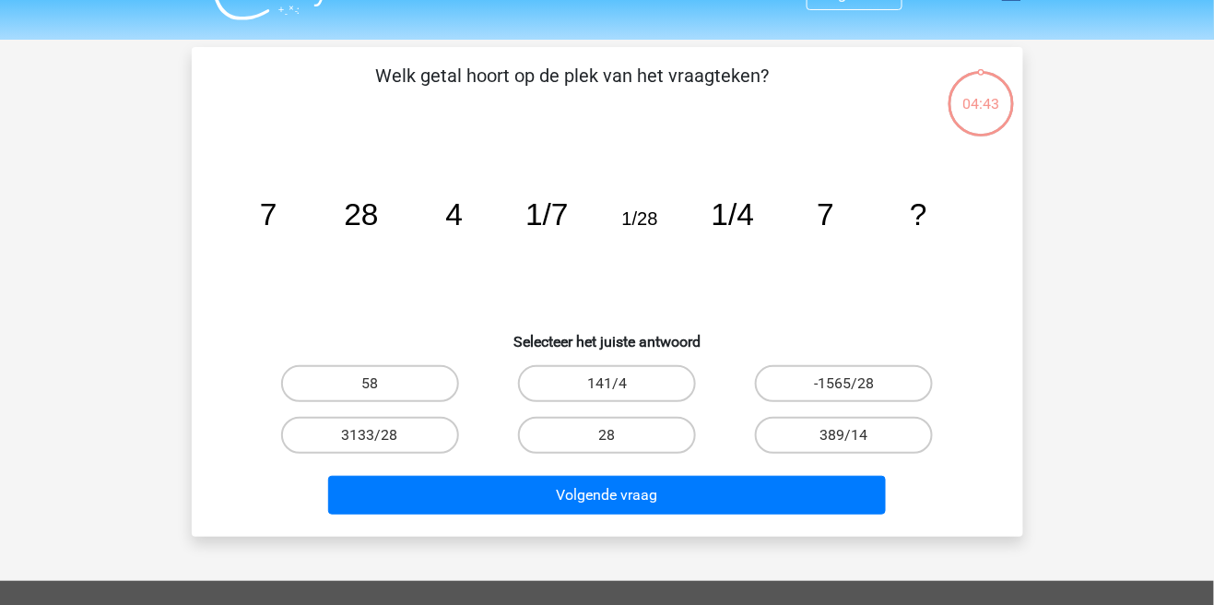
scroll to position [85, 0]
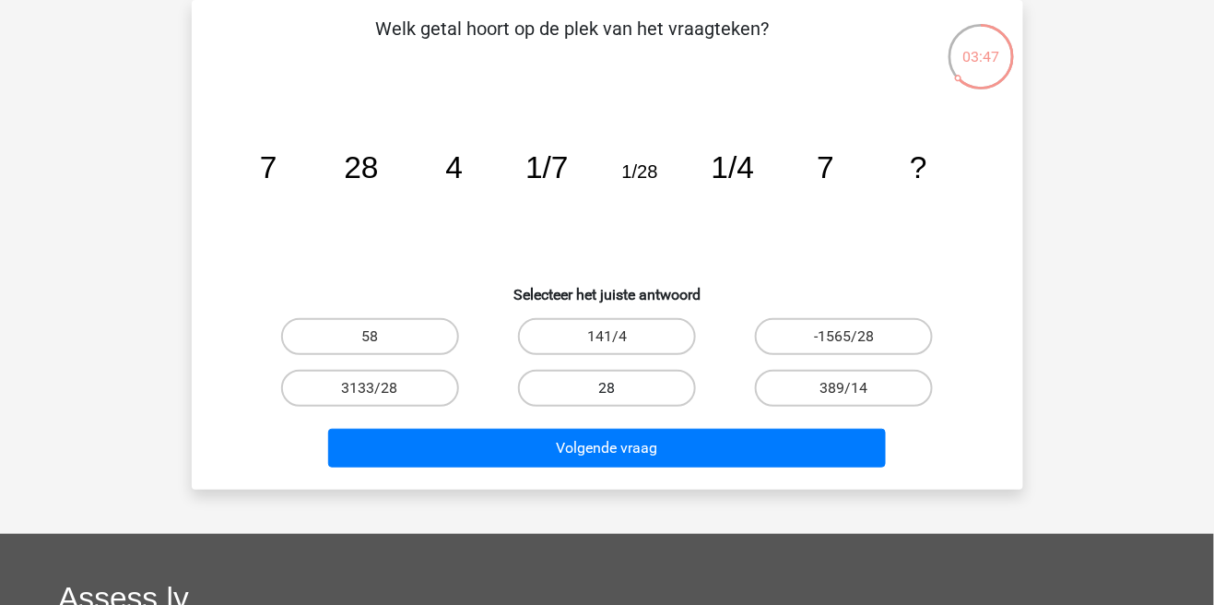
click at [657, 390] on label "28" at bounding box center [607, 388] width 178 height 37
click at [619, 390] on input "28" at bounding box center [613, 394] width 12 height 12
radio input "true"
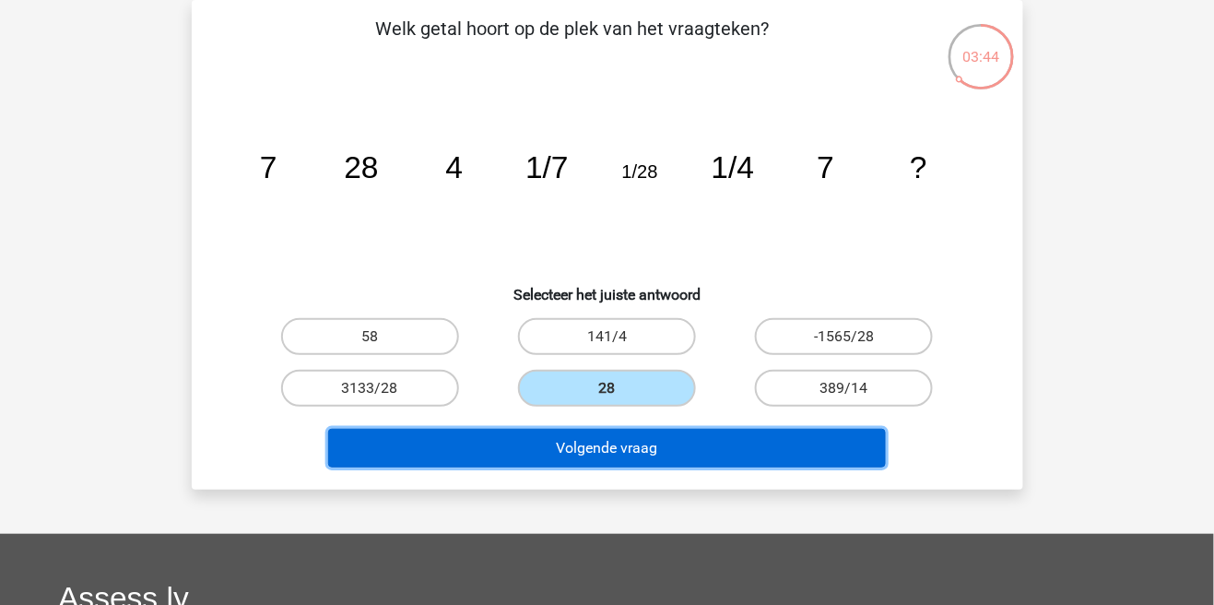
click at [725, 444] on button "Volgende vraag" at bounding box center [607, 448] width 558 height 39
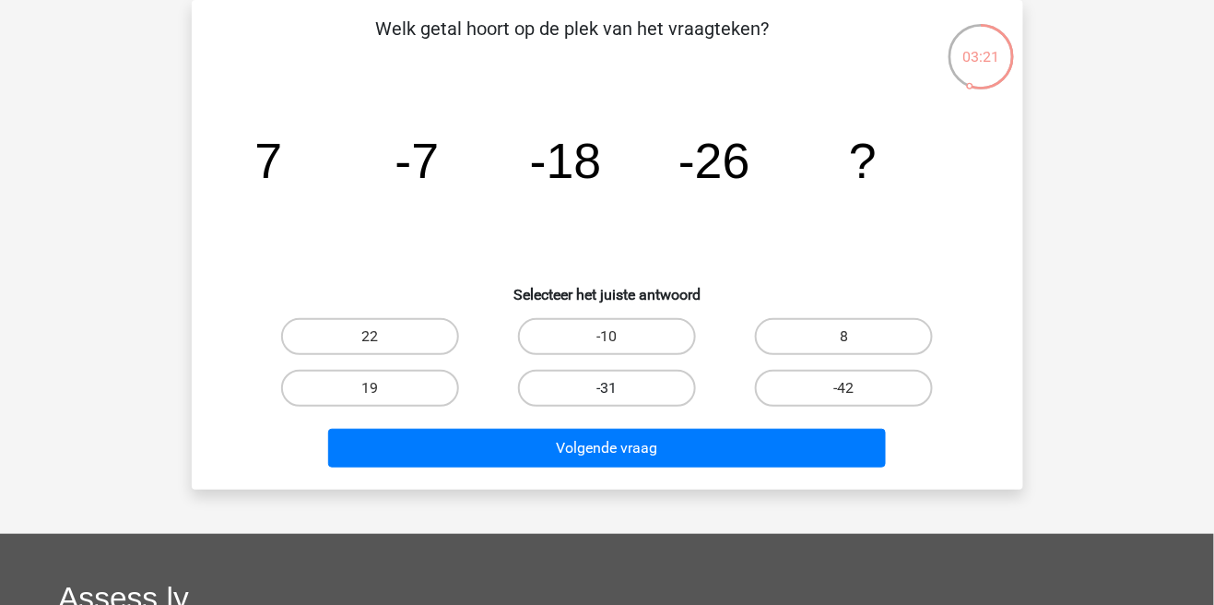
click at [645, 386] on label "-31" at bounding box center [607, 388] width 178 height 37
click at [619, 388] on input "-31" at bounding box center [613, 394] width 12 height 12
radio input "true"
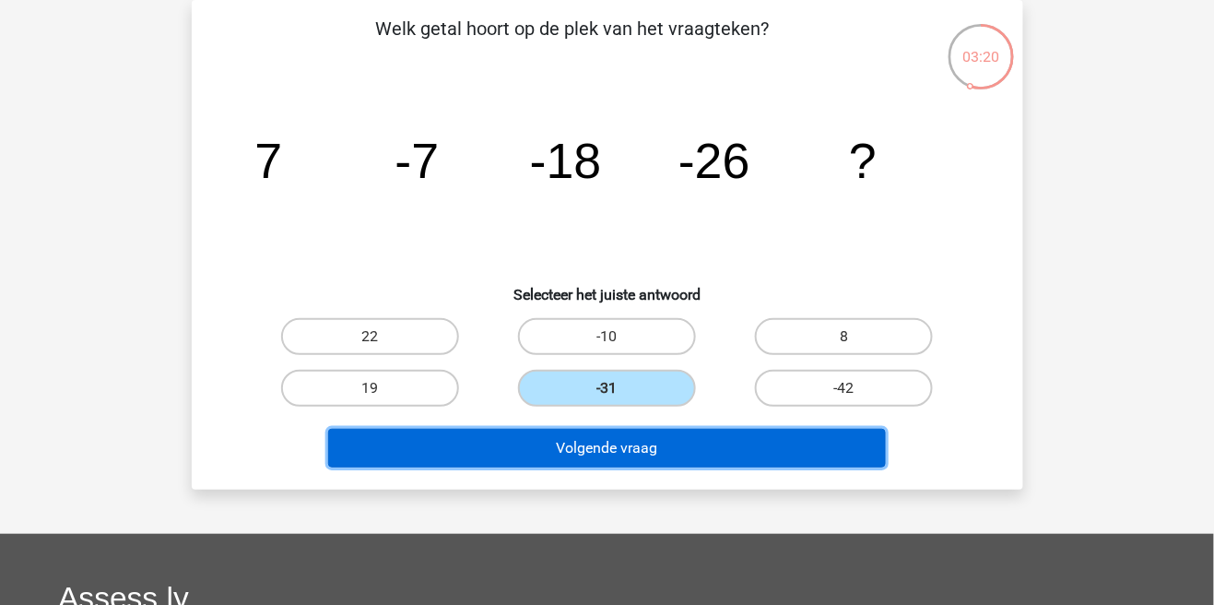
click at [693, 454] on button "Volgende vraag" at bounding box center [607, 448] width 558 height 39
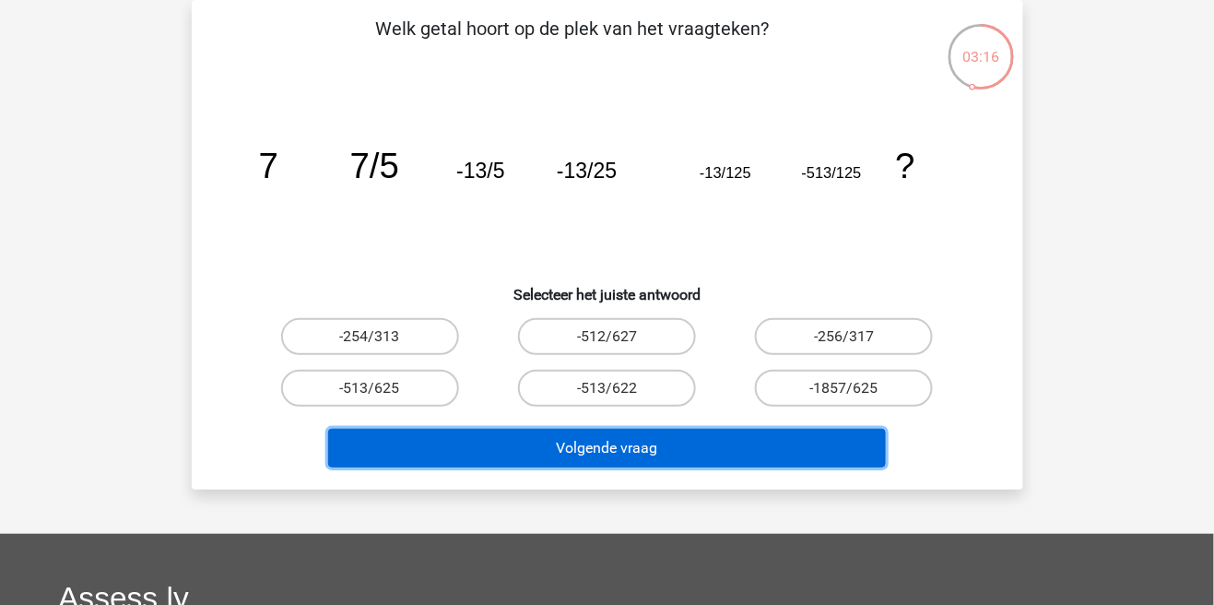
click at [744, 455] on button "Volgende vraag" at bounding box center [607, 448] width 558 height 39
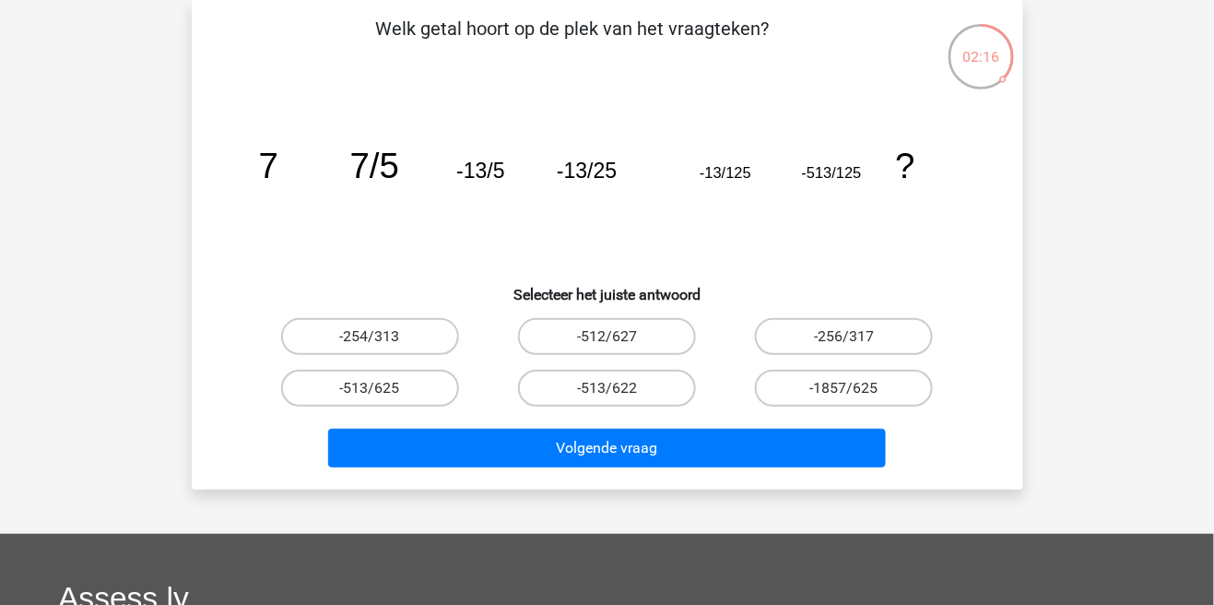
scroll to position [90, 0]
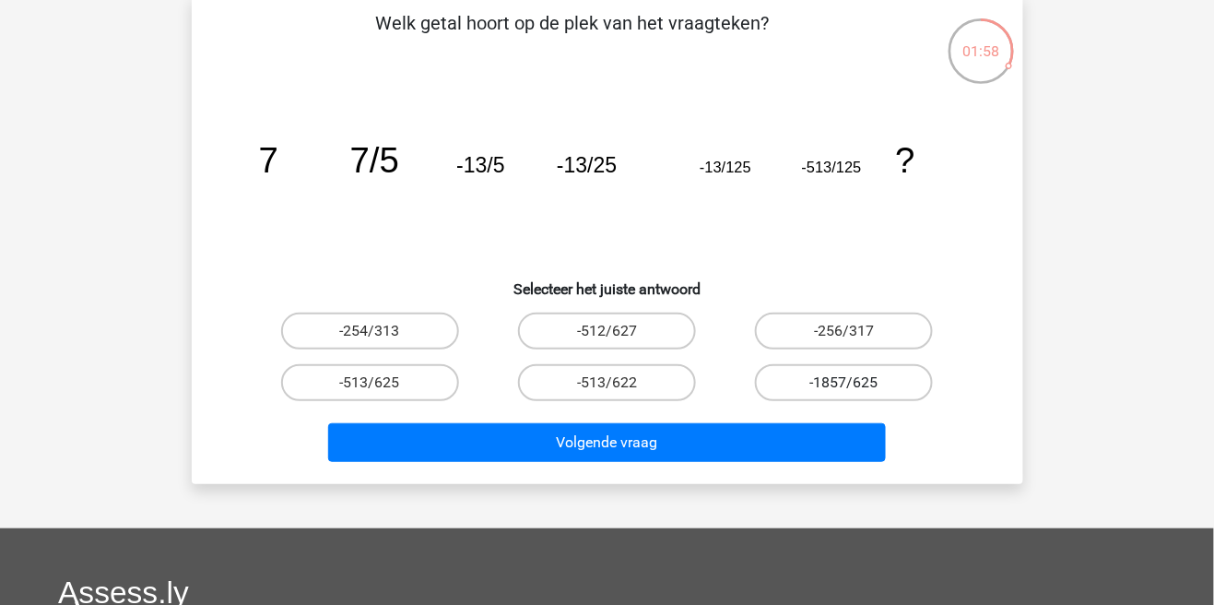
click at [870, 388] on label "-1857/625" at bounding box center [844, 382] width 178 height 37
click at [856, 388] on input "-1857/625" at bounding box center [850, 389] width 12 height 12
radio input "true"
click at [405, 372] on label "-513/625" at bounding box center [370, 382] width 178 height 37
click at [382, 383] on input "-513/625" at bounding box center [376, 389] width 12 height 12
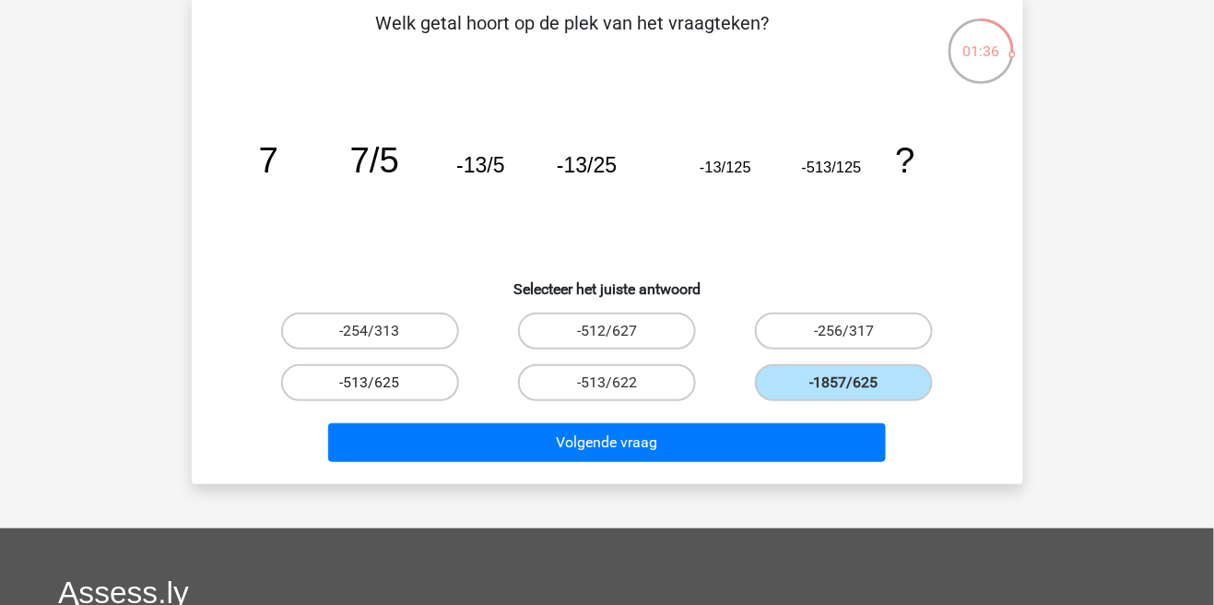
radio input "true"
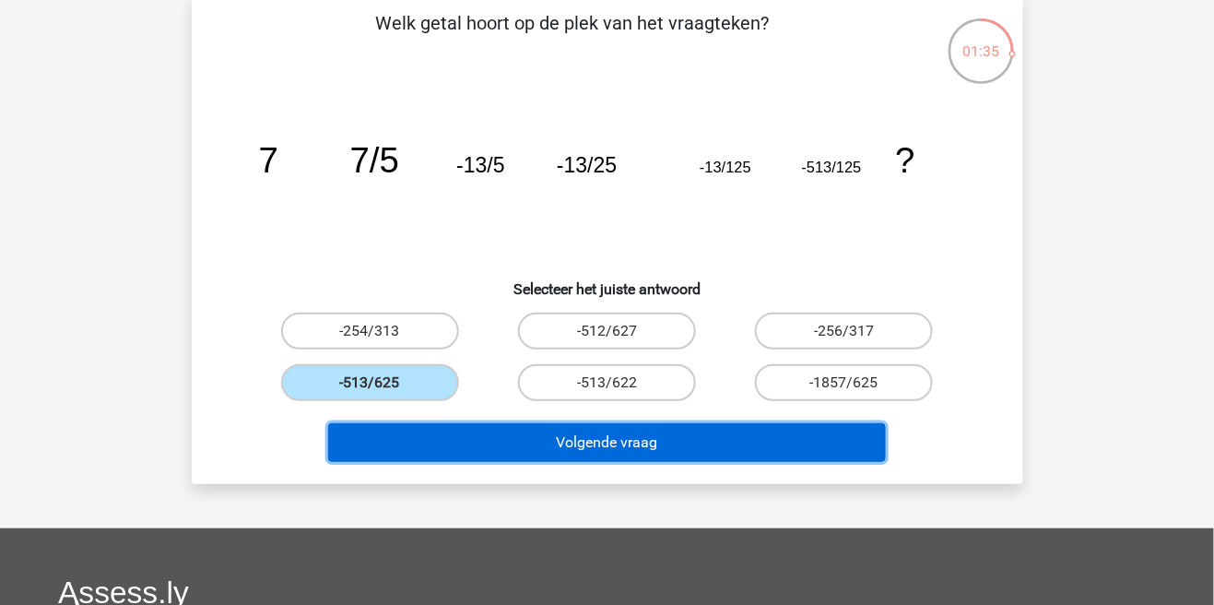
click at [617, 440] on button "Volgende vraag" at bounding box center [607, 442] width 558 height 39
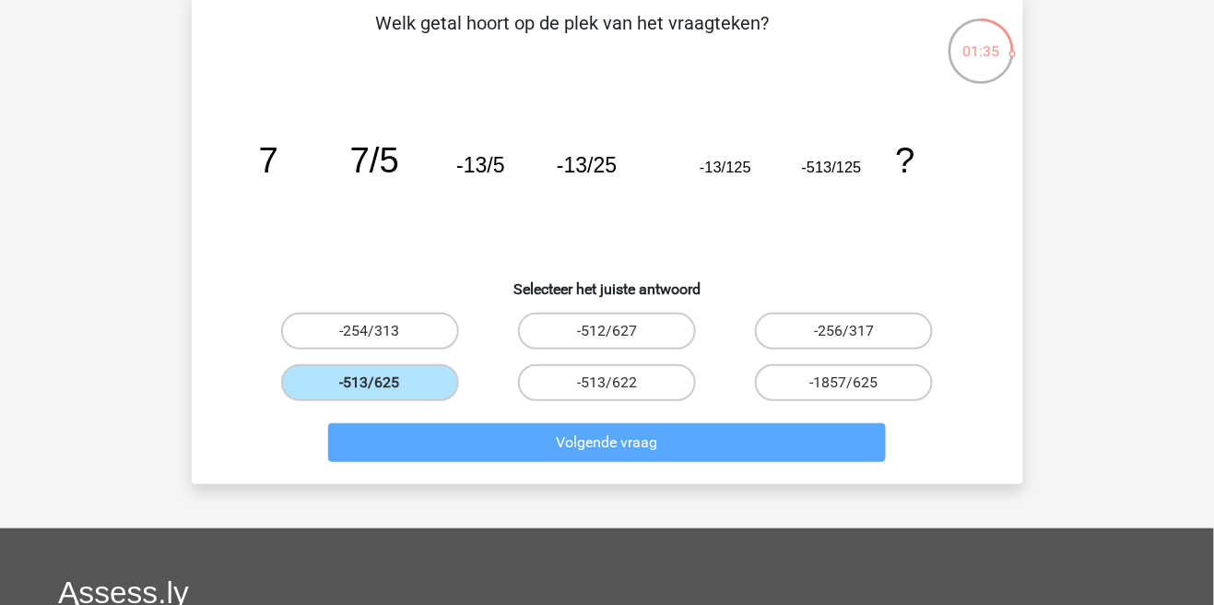
scroll to position [85, 0]
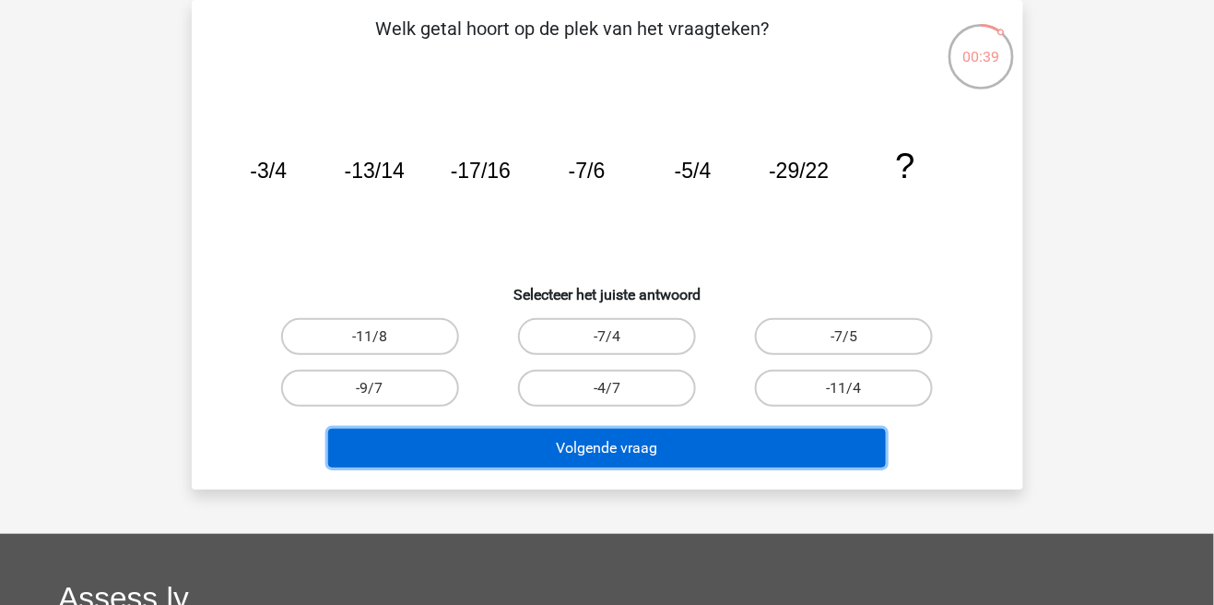
click at [656, 447] on button "Volgende vraag" at bounding box center [607, 448] width 558 height 39
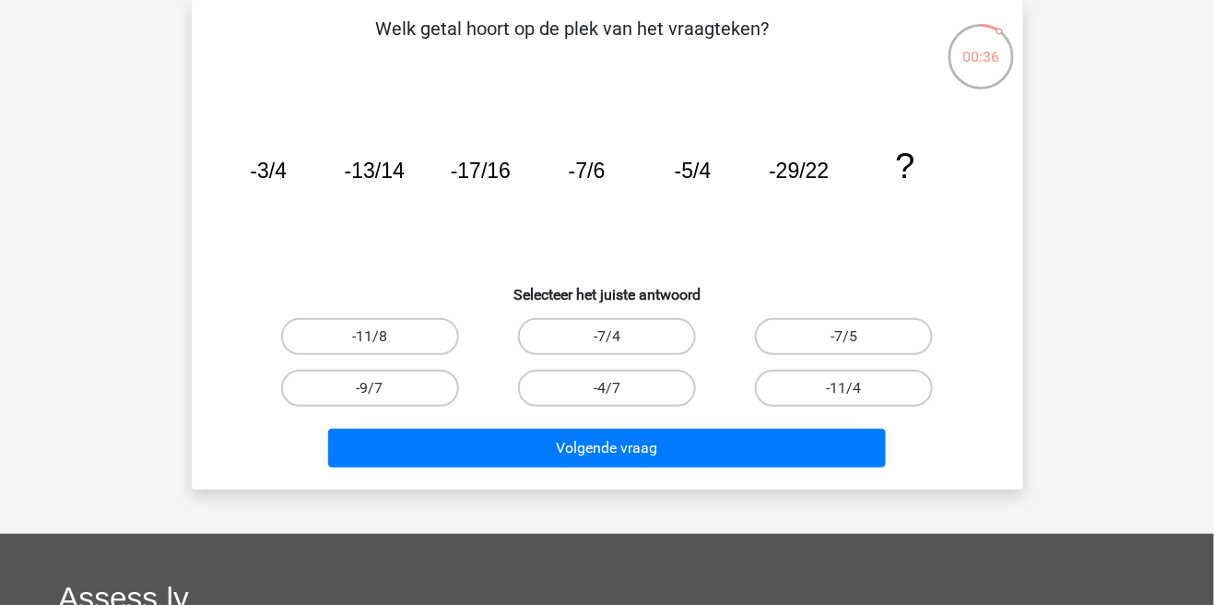
click at [859, 334] on label "-7/5" at bounding box center [844, 336] width 178 height 37
click at [856, 336] on input "-7/5" at bounding box center [850, 342] width 12 height 12
radio input "true"
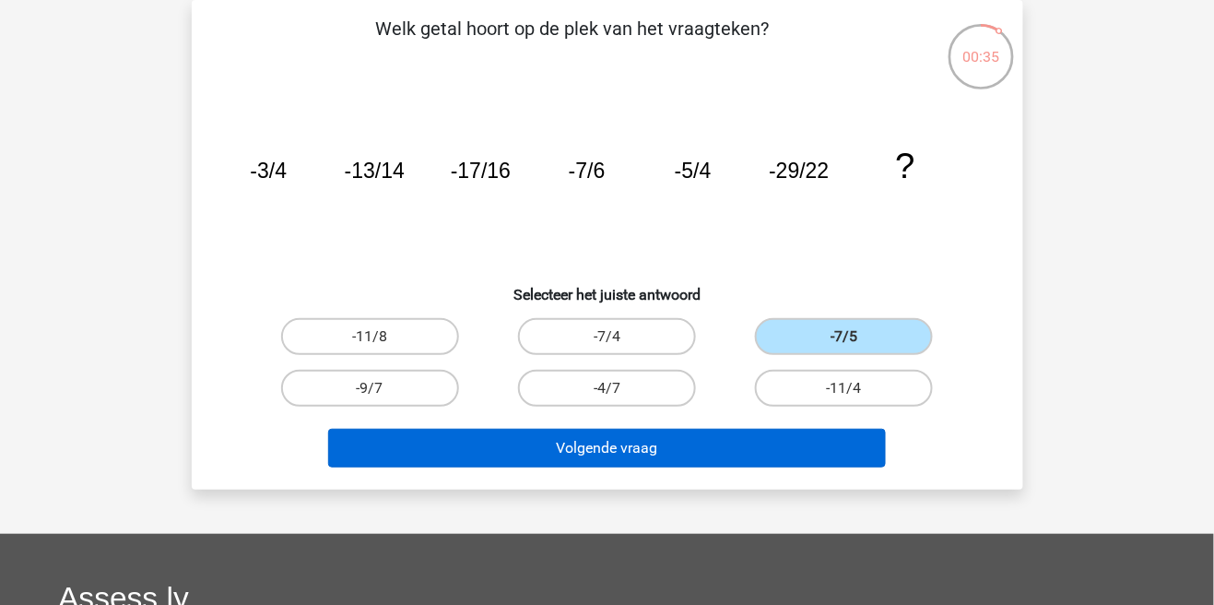
click at [741, 460] on button "Volgende vraag" at bounding box center [607, 448] width 558 height 39
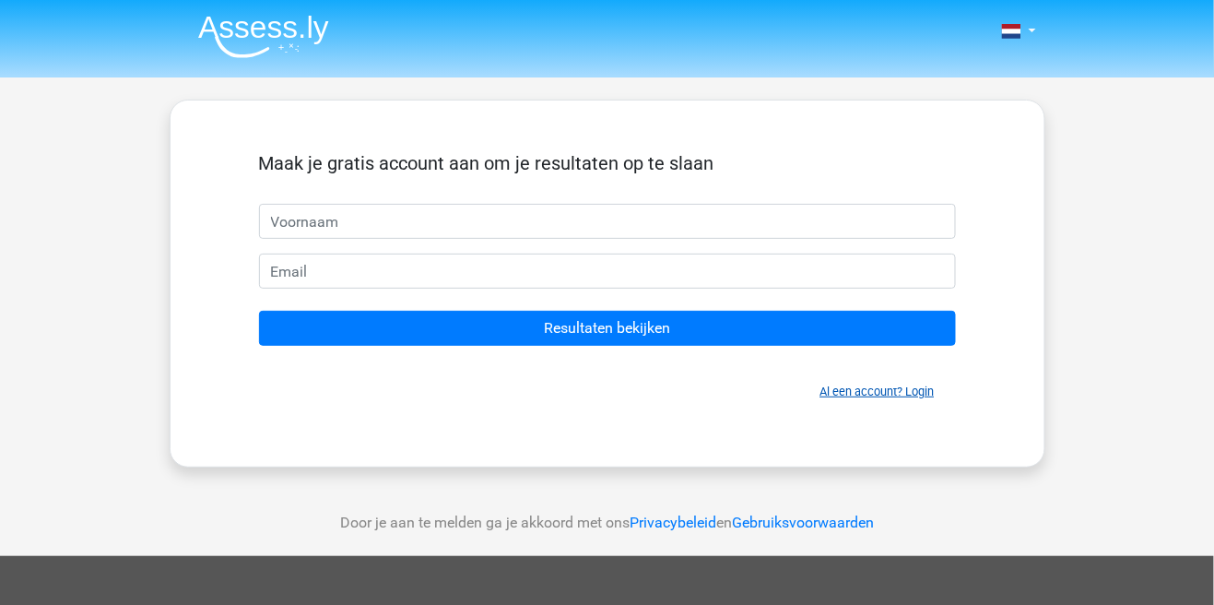
click at [901, 390] on link "Al een account? Login" at bounding box center [877, 391] width 114 height 14
click at [914, 395] on link "Al een account? Login" at bounding box center [877, 391] width 114 height 14
click at [914, 394] on link "Al een account? Login" at bounding box center [877, 391] width 114 height 14
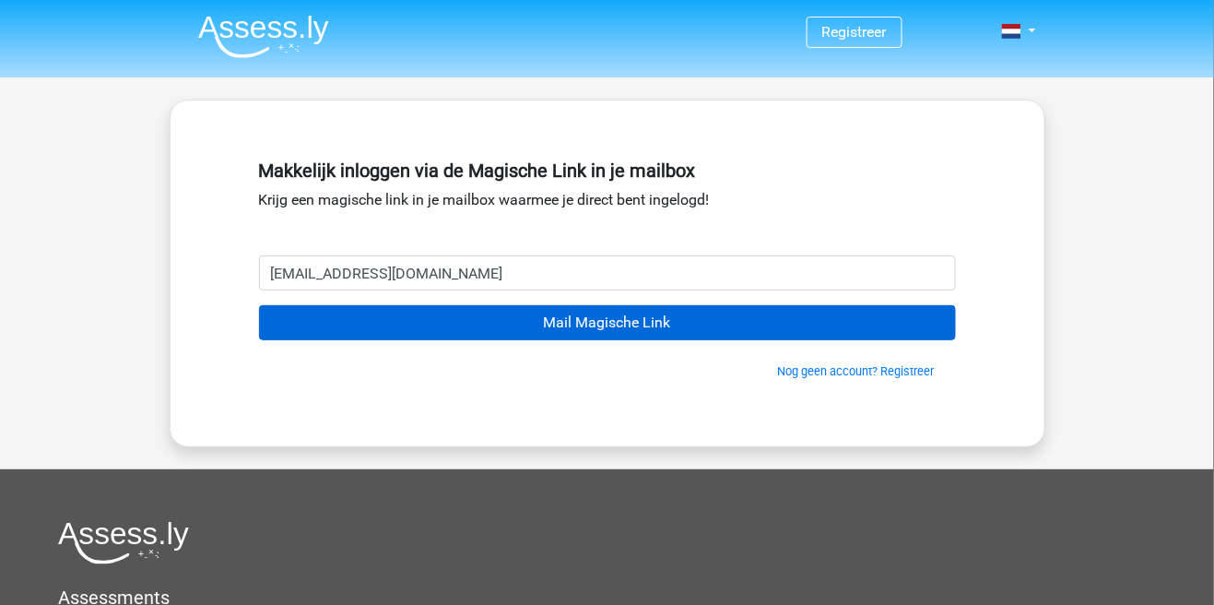
type input "tmfvogels@hotmail.com"
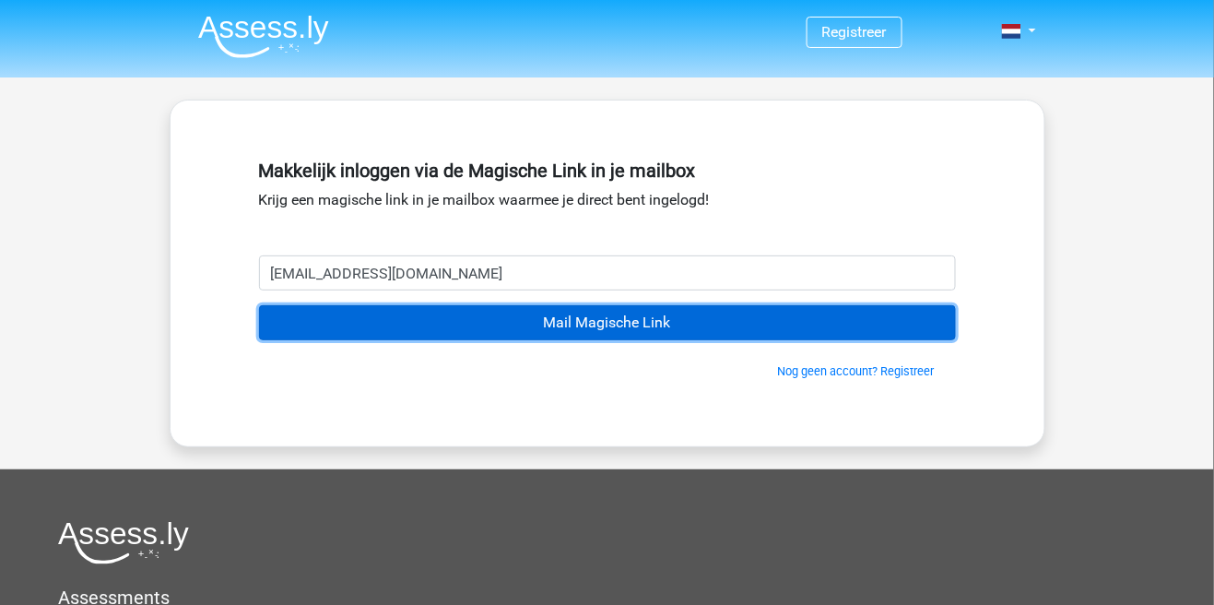
click at [632, 333] on input "Mail Magische Link" at bounding box center [607, 322] width 697 height 35
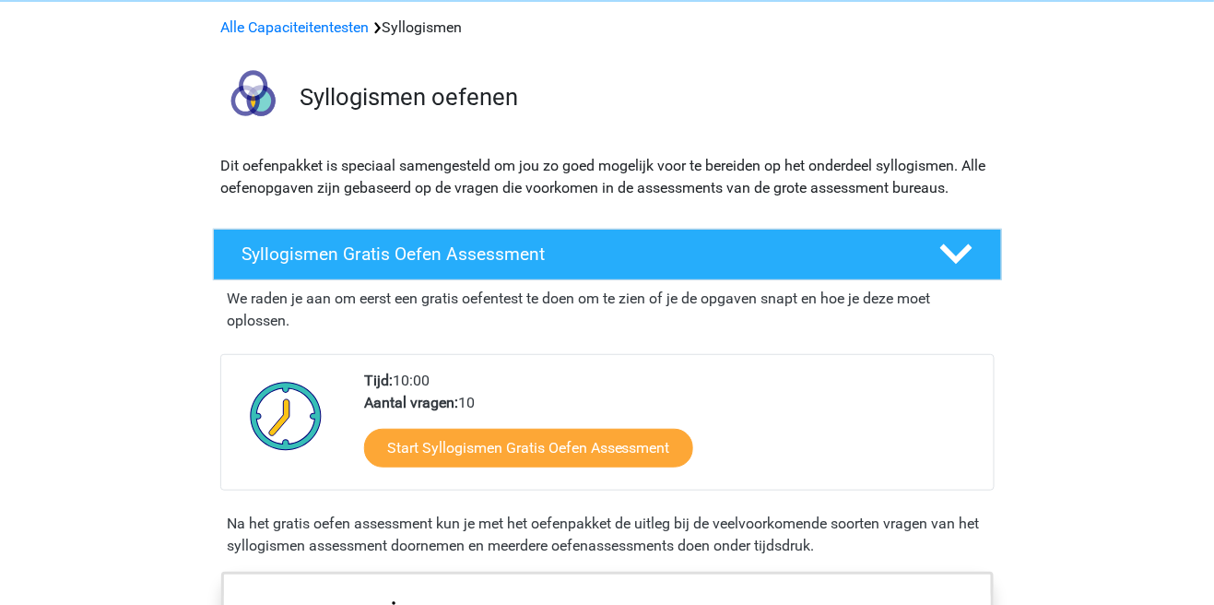
scroll to position [97, 0]
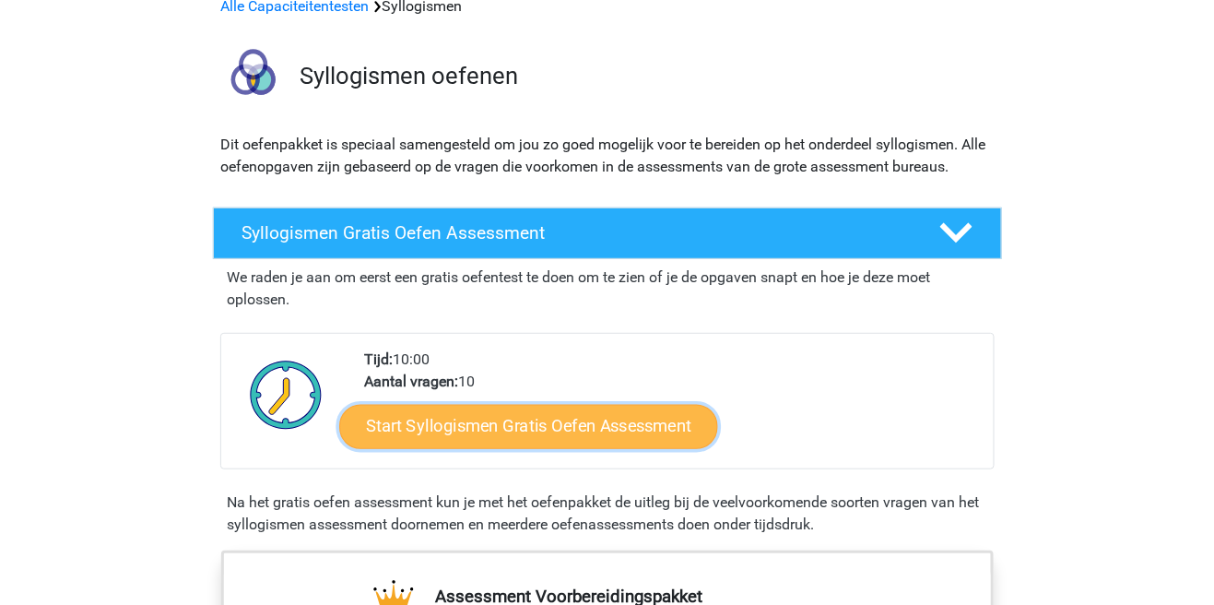
click at [621, 423] on link "Start Syllogismen Gratis Oefen Assessment" at bounding box center [528, 426] width 379 height 44
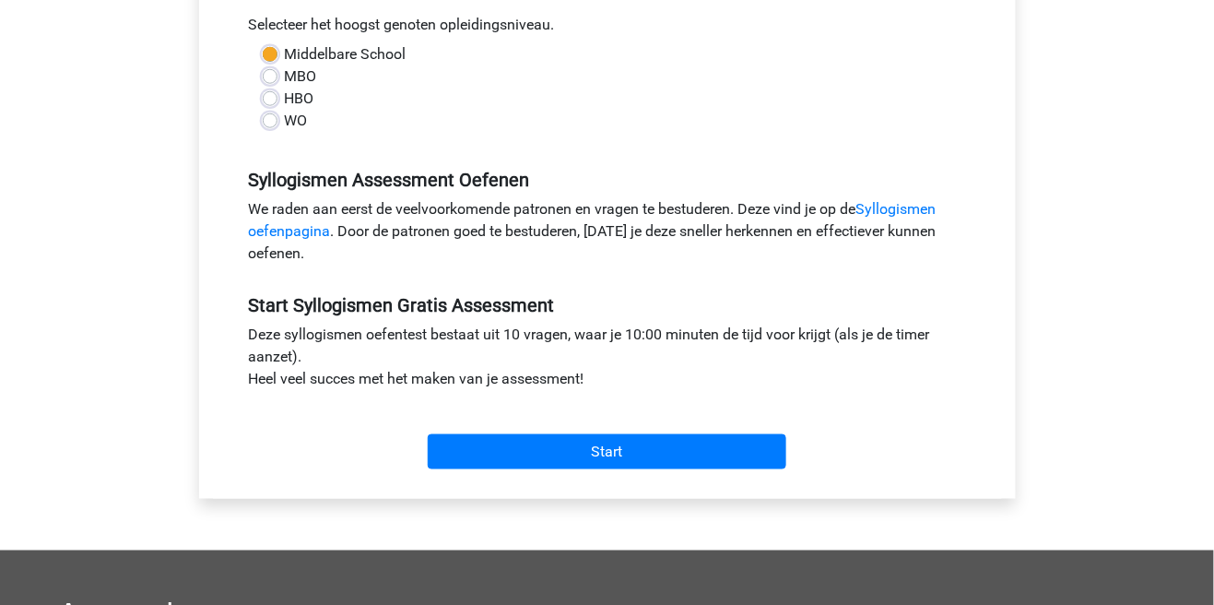
scroll to position [417, 0]
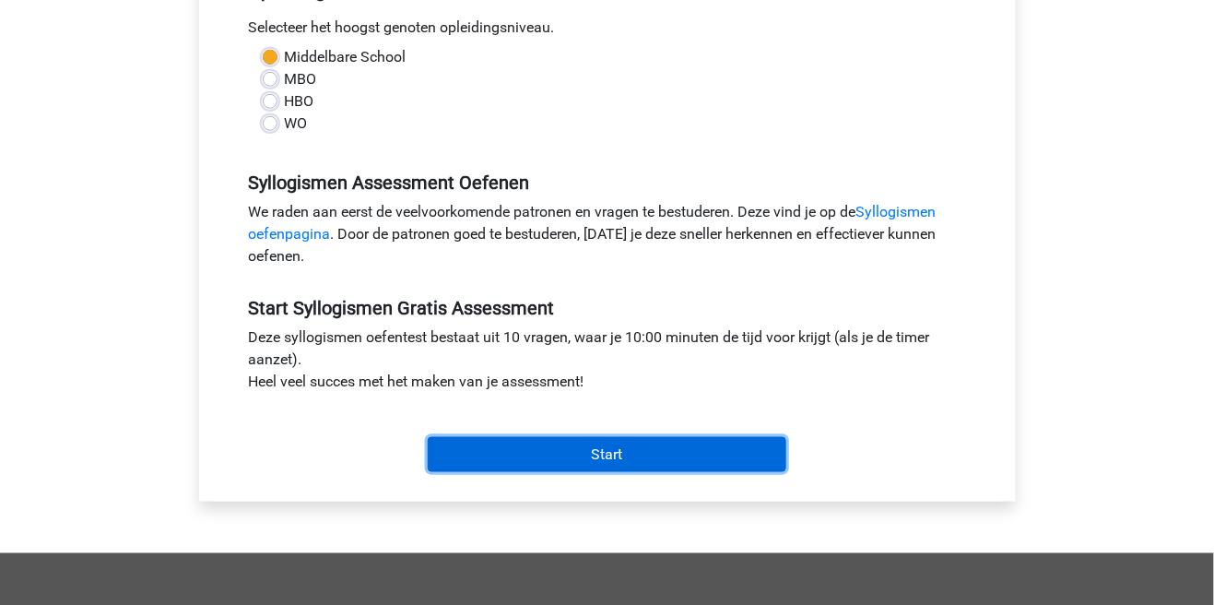
click at [659, 458] on input "Start" at bounding box center [607, 454] width 359 height 35
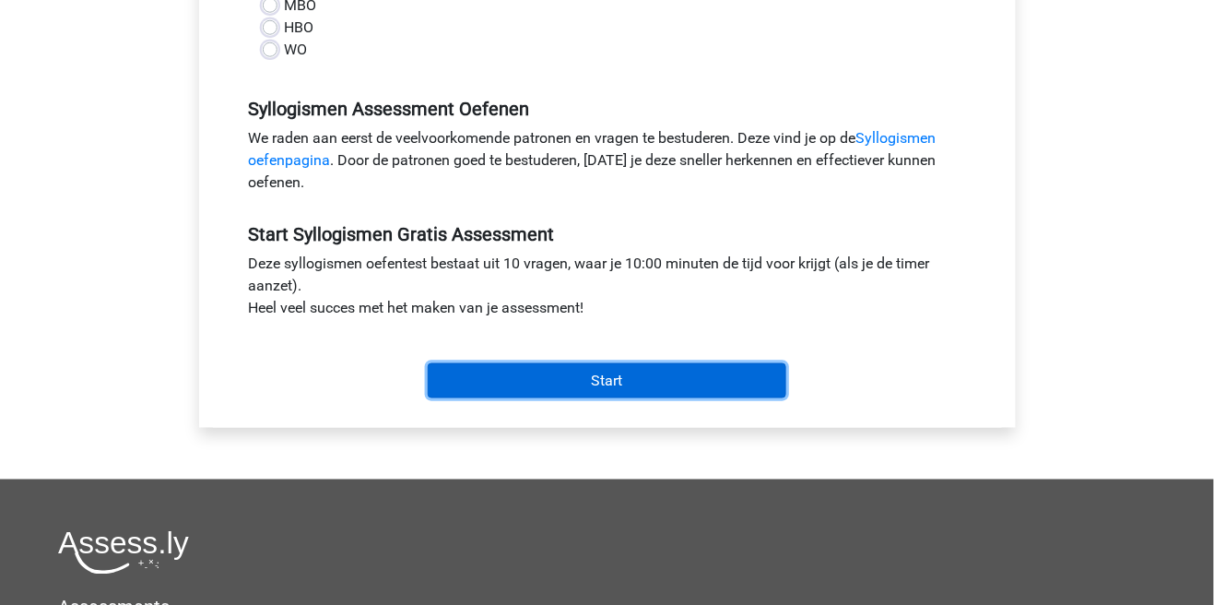
scroll to position [505, 0]
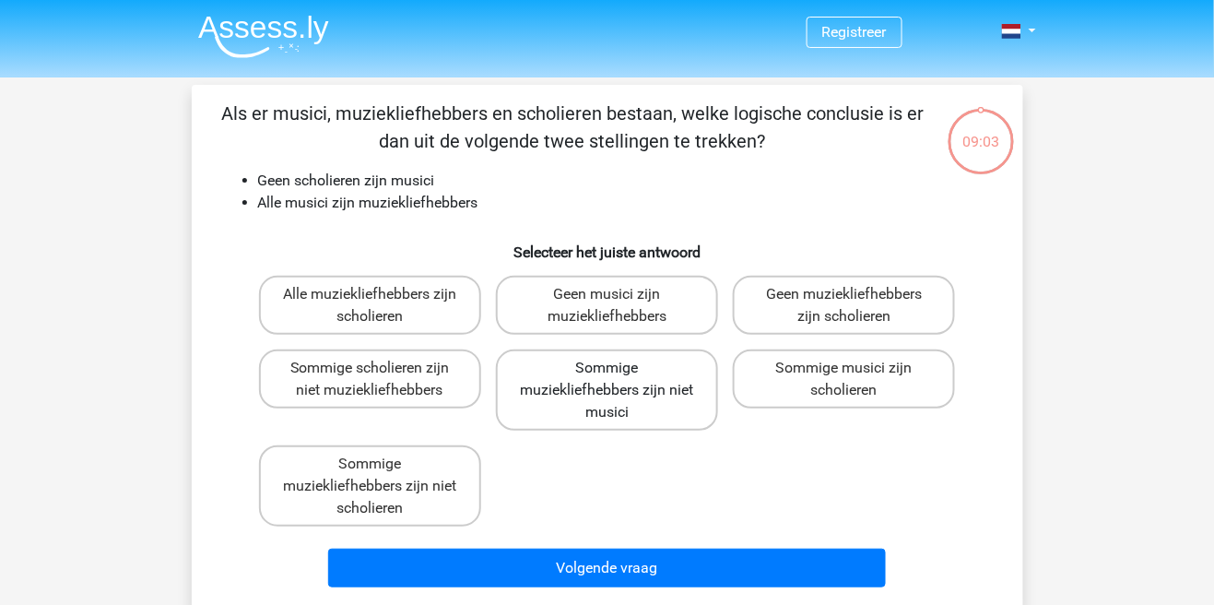
click at [632, 400] on label "Sommige muziekliefhebbers zijn niet musici" at bounding box center [607, 389] width 222 height 81
click at [619, 380] on input "Sommige muziekliefhebbers zijn niet musici" at bounding box center [613, 374] width 12 height 12
radio input "true"
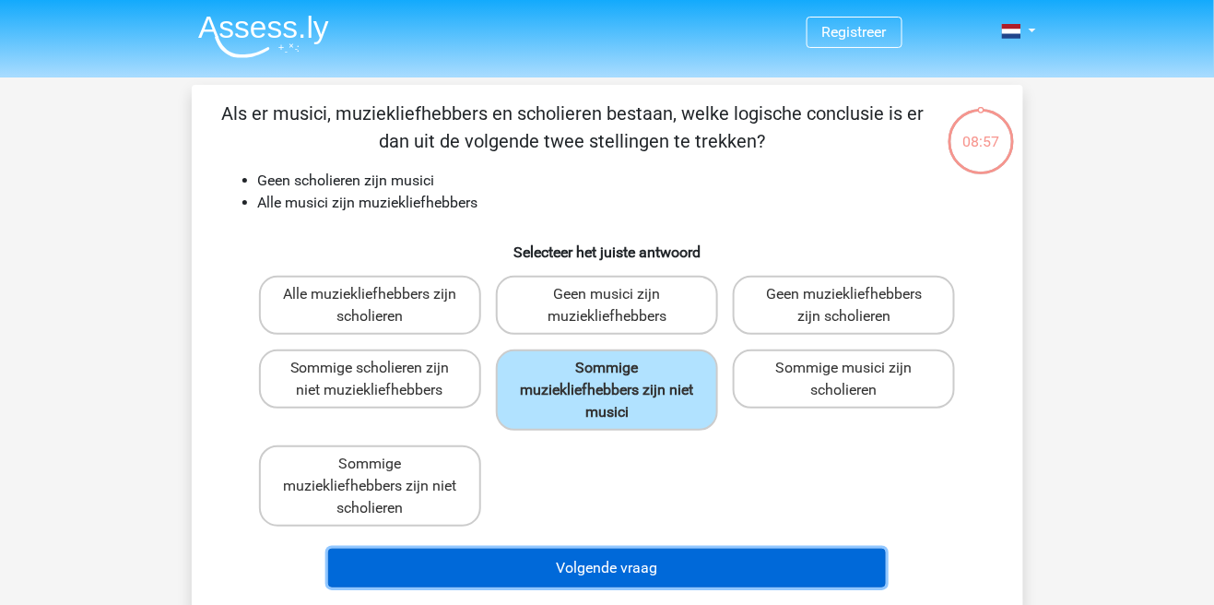
click at [817, 576] on button "Volgende vraag" at bounding box center [607, 568] width 558 height 39
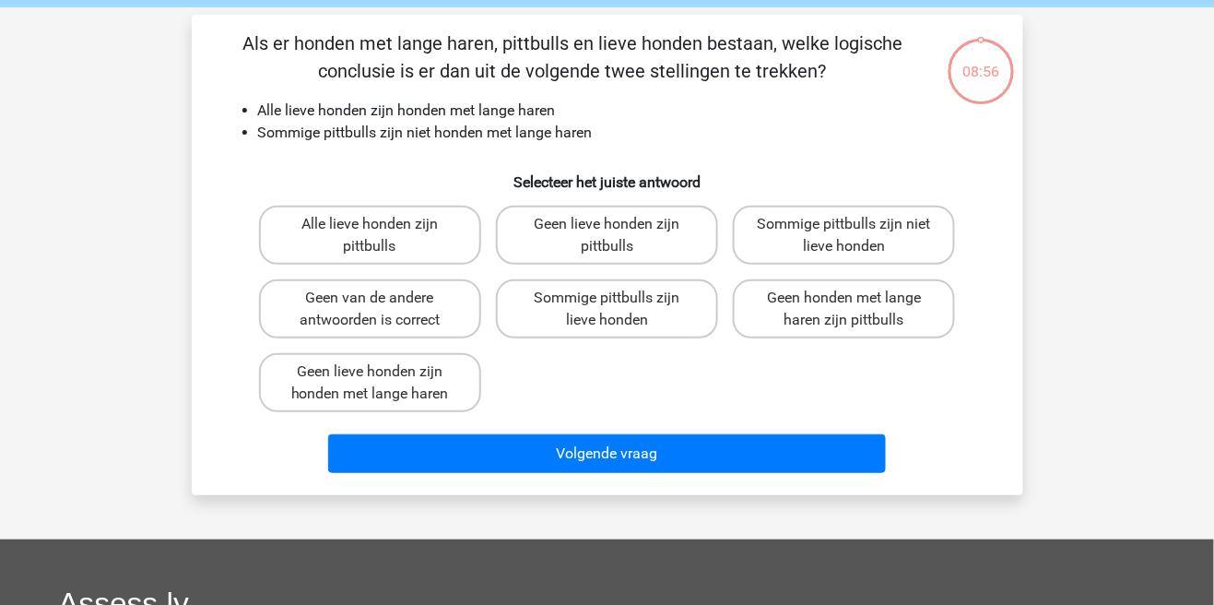
scroll to position [85, 0]
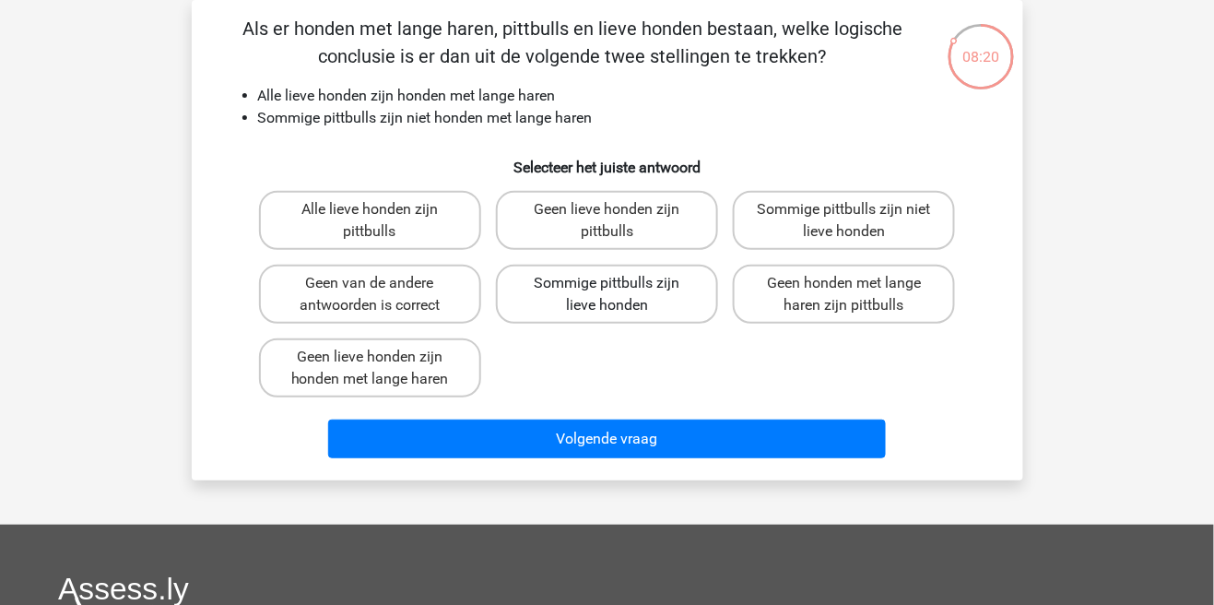
click at [644, 301] on label "Sommige pittbulls zijn lieve honden" at bounding box center [607, 294] width 222 height 59
click at [619, 295] on input "Sommige pittbulls zijn lieve honden" at bounding box center [613, 289] width 12 height 12
radio input "true"
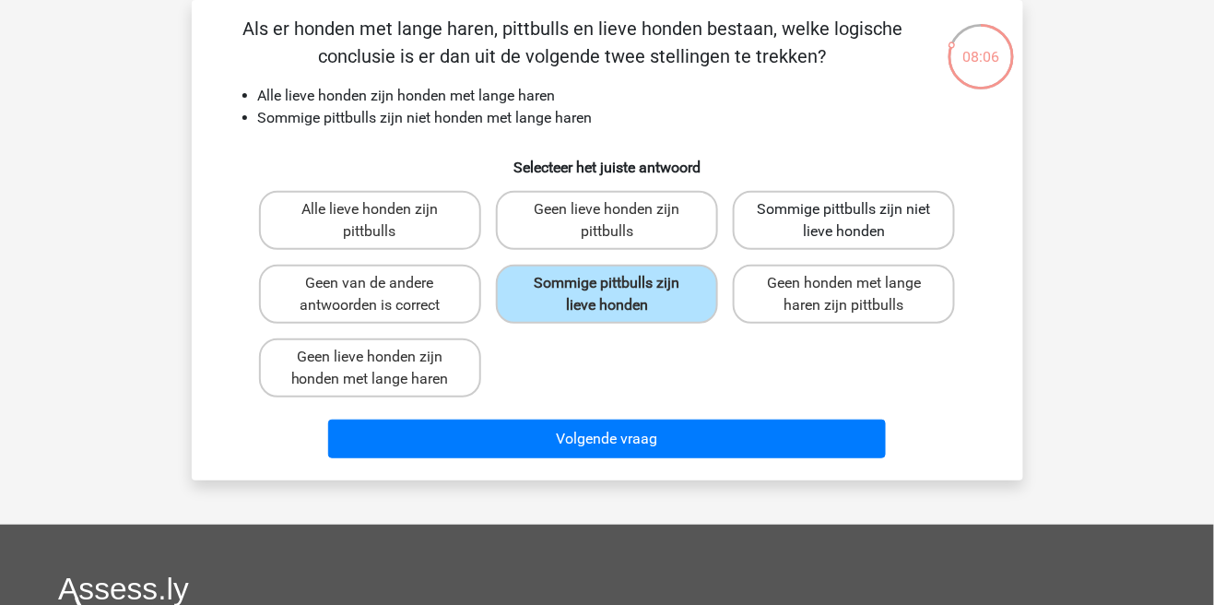
click at [841, 216] on label "Sommige pittbulls zijn niet lieve honden" at bounding box center [844, 220] width 222 height 59
click at [844, 216] on input "Sommige pittbulls zijn niet lieve honden" at bounding box center [850, 215] width 12 height 12
radio input "true"
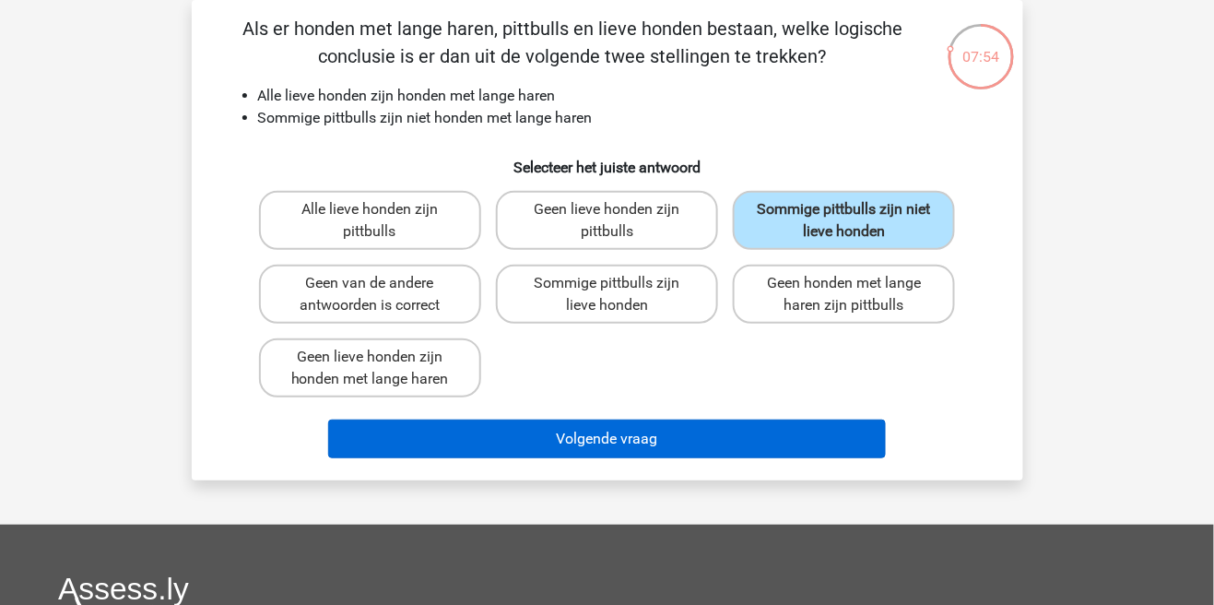
click at [799, 442] on button "Volgende vraag" at bounding box center [607, 438] width 558 height 39
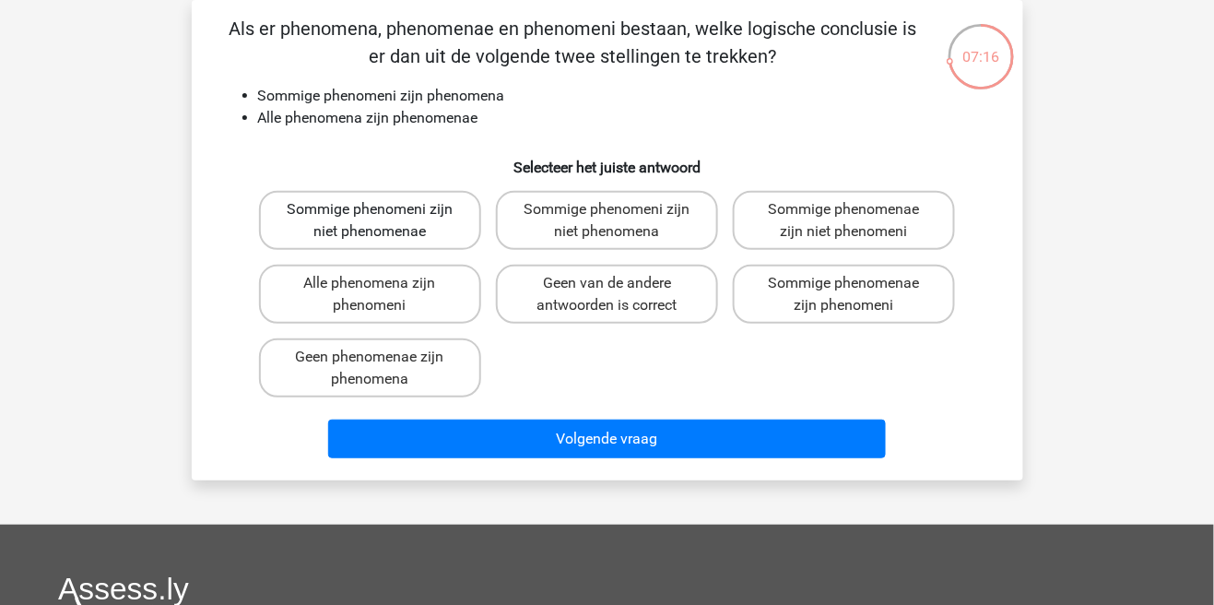
click at [421, 245] on label "Sommige phenomeni zijn niet phenomenae" at bounding box center [370, 220] width 222 height 59
click at [382, 221] on input "Sommige phenomeni zijn niet phenomenae" at bounding box center [376, 215] width 12 height 12
radio input "true"
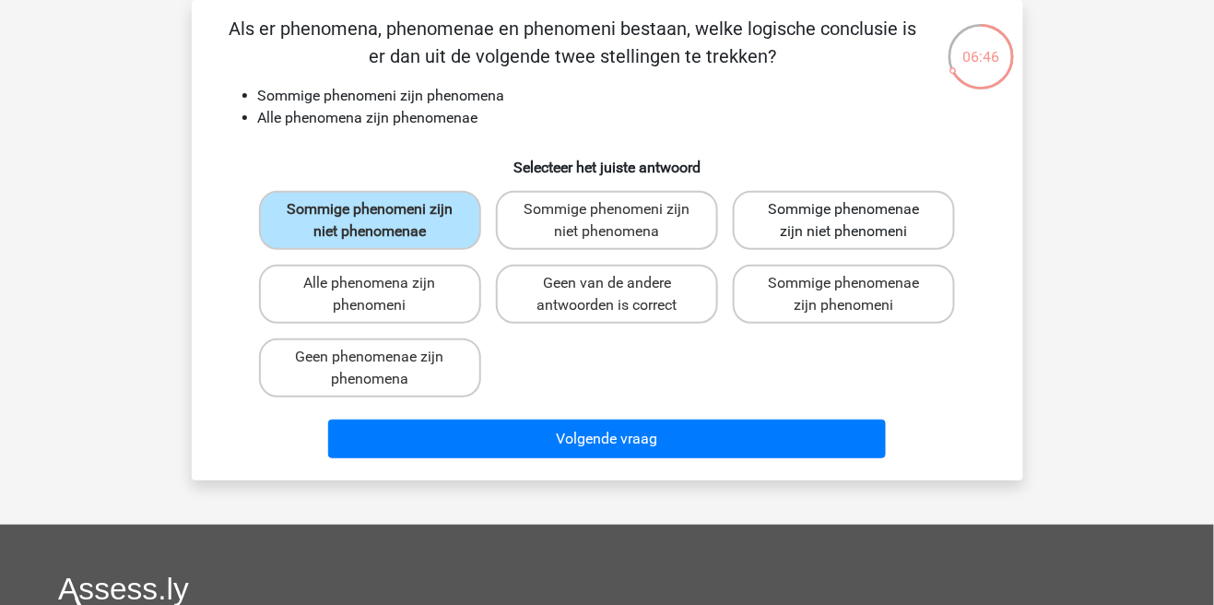
scroll to position [97, 0]
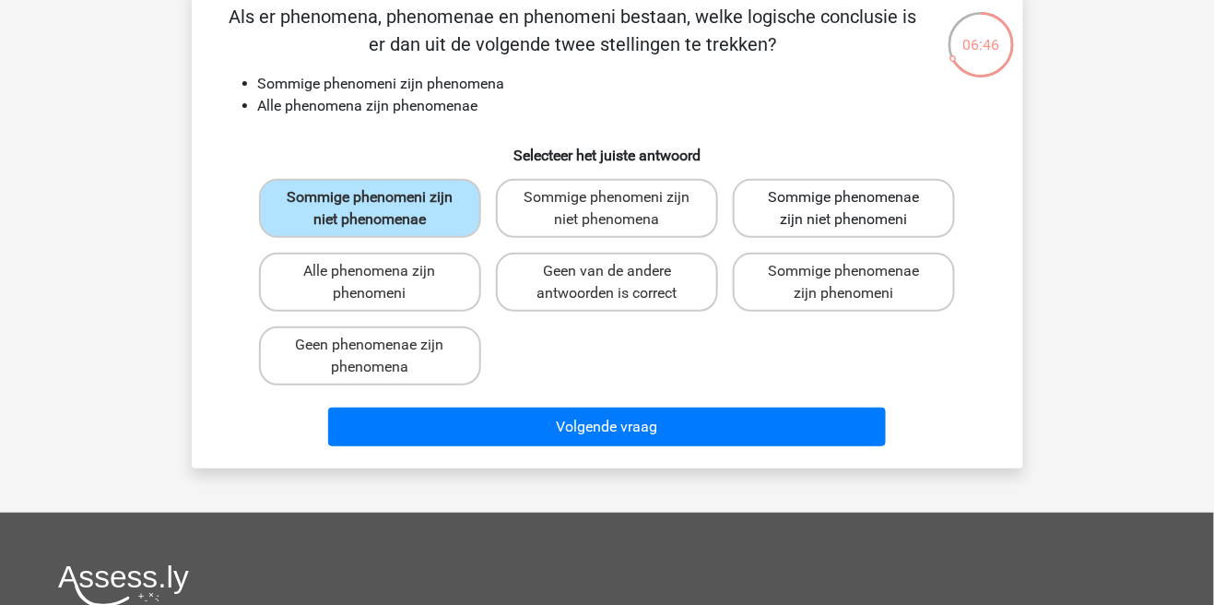
click at [830, 196] on label "Sommige phenomenae zijn niet phenomeni" at bounding box center [844, 208] width 222 height 59
click at [844, 197] on input "Sommige phenomenae zijn niet phenomeni" at bounding box center [850, 203] width 12 height 12
radio input "true"
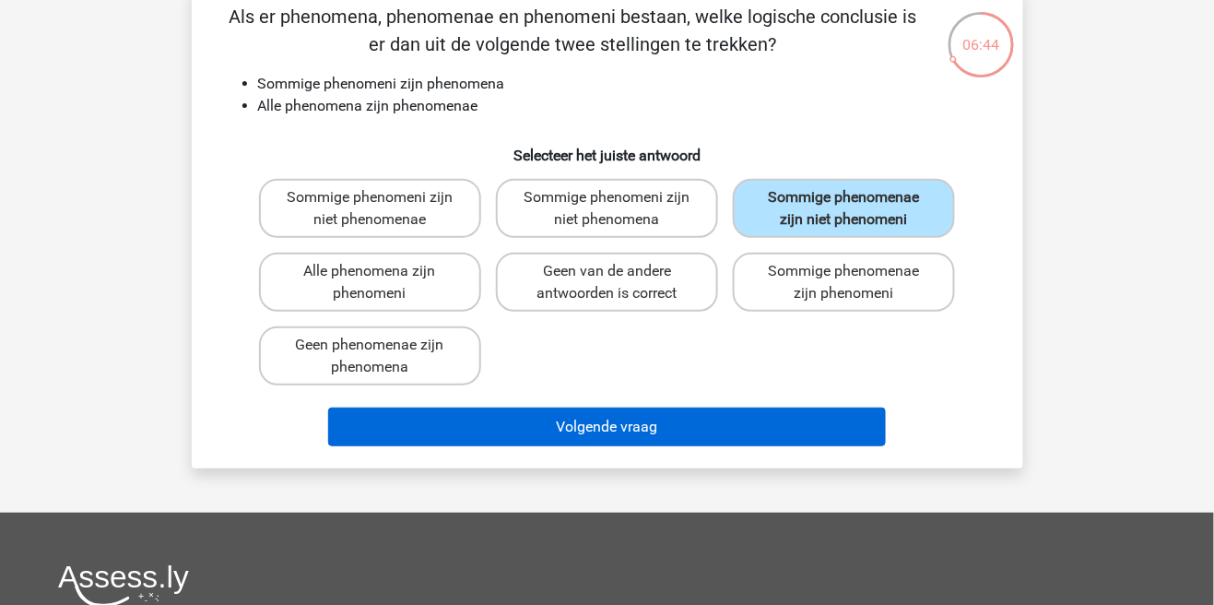
click at [592, 426] on button "Volgende vraag" at bounding box center [607, 426] width 558 height 39
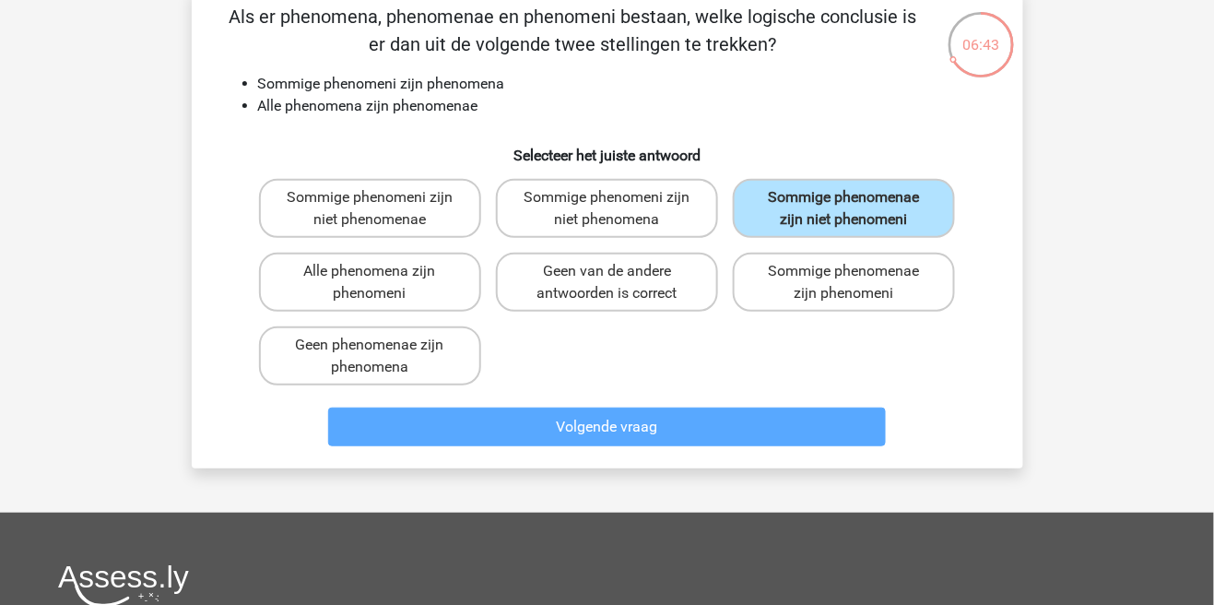
scroll to position [85, 0]
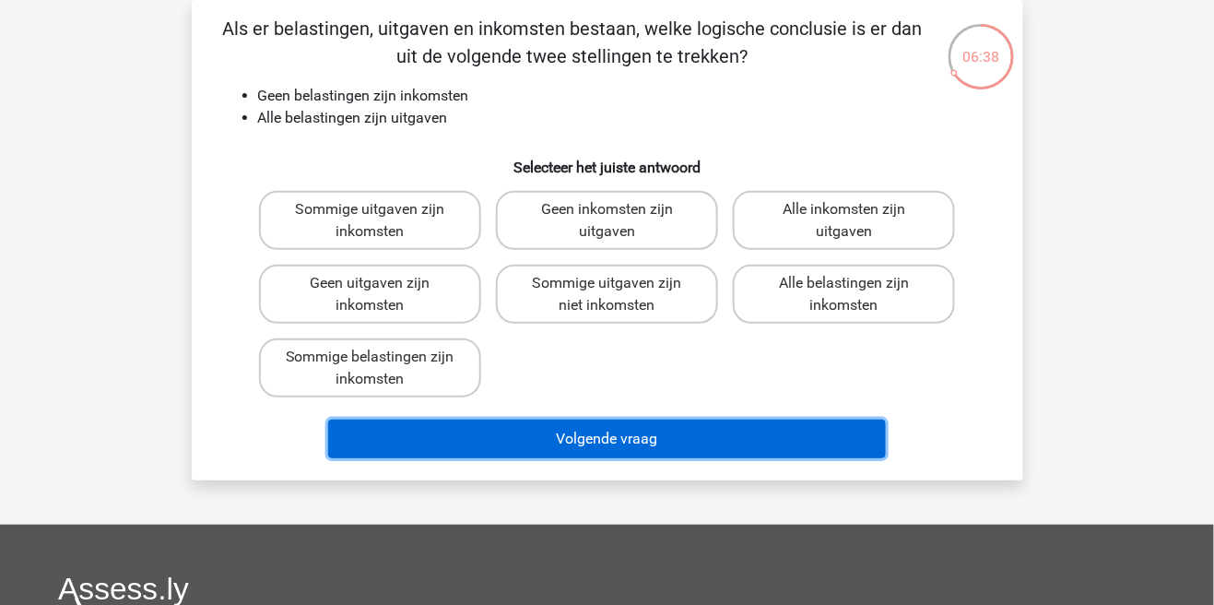
click at [593, 437] on button "Volgende vraag" at bounding box center [607, 438] width 558 height 39
